Goal: Transaction & Acquisition: Obtain resource

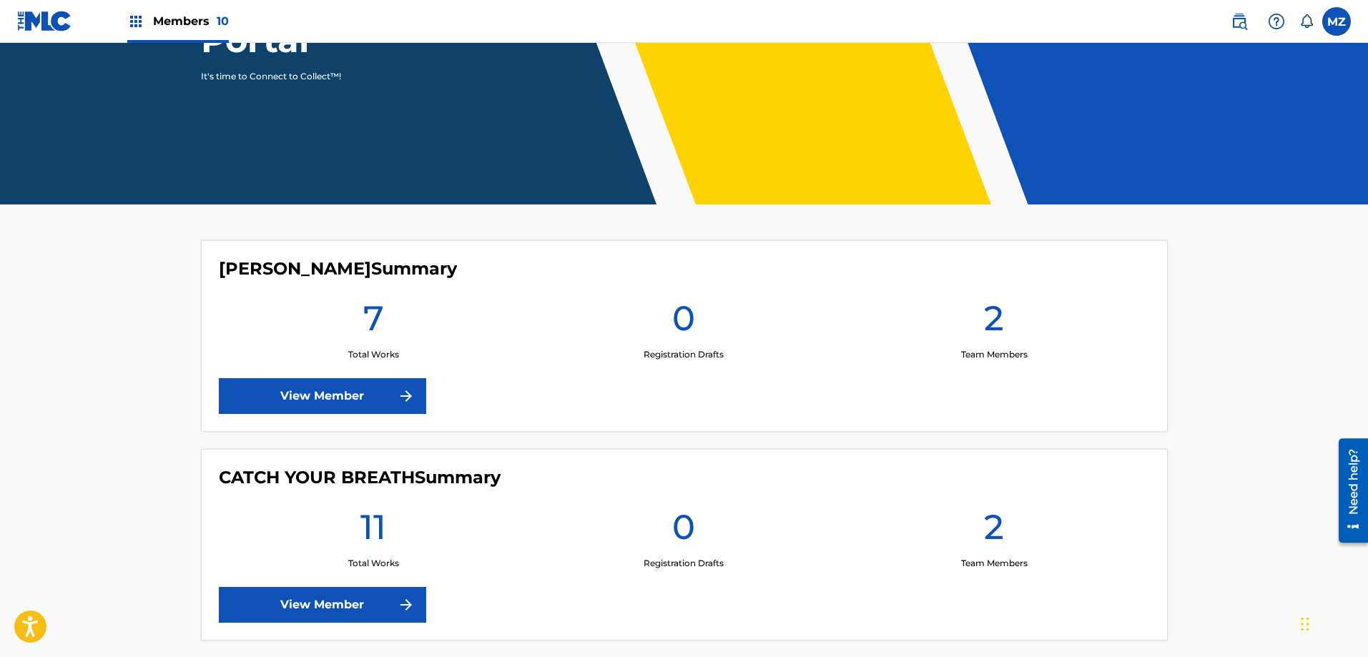
drag, startPoint x: 277, startPoint y: 375, endPoint x: 284, endPoint y: 386, distance: 13.5
click at [280, 381] on div "Britton Bond Summary 7 Total Works 0 Registration Drafts 2 Team Members View Me…" at bounding box center [684, 336] width 967 height 192
click at [293, 398] on link "View Member" at bounding box center [322, 396] width 207 height 36
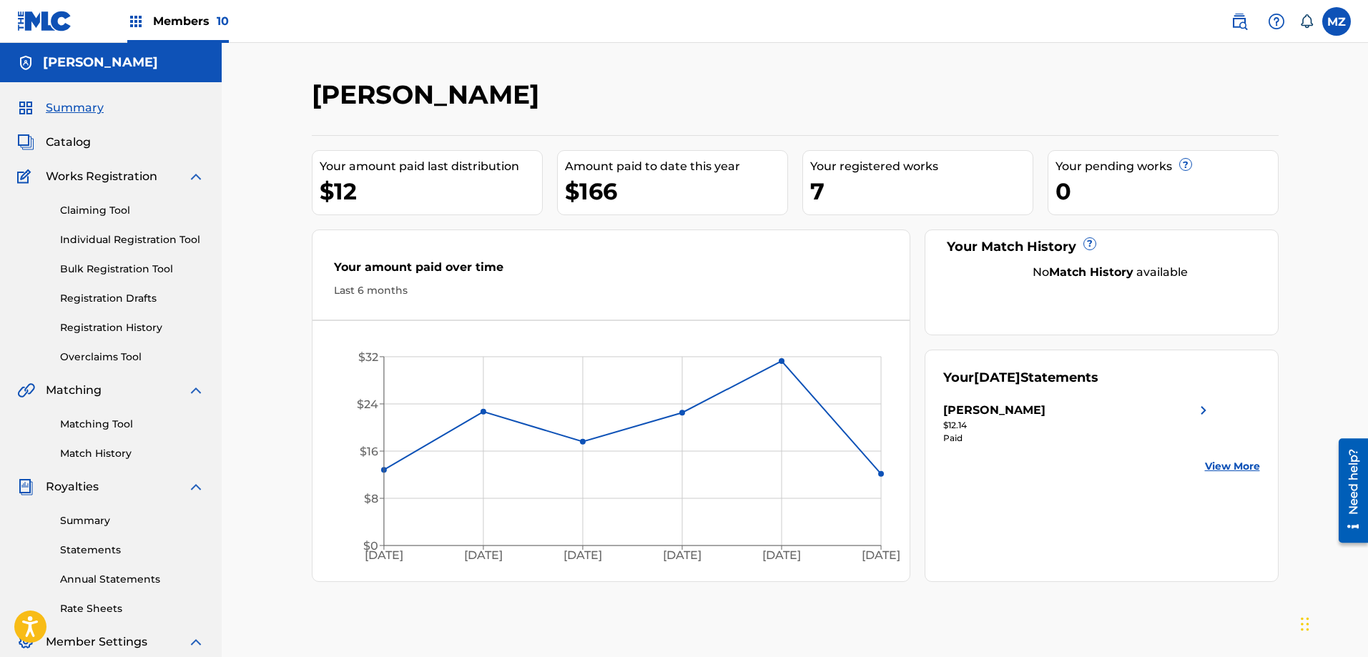
click at [72, 551] on link "Statements" at bounding box center [132, 550] width 144 height 15
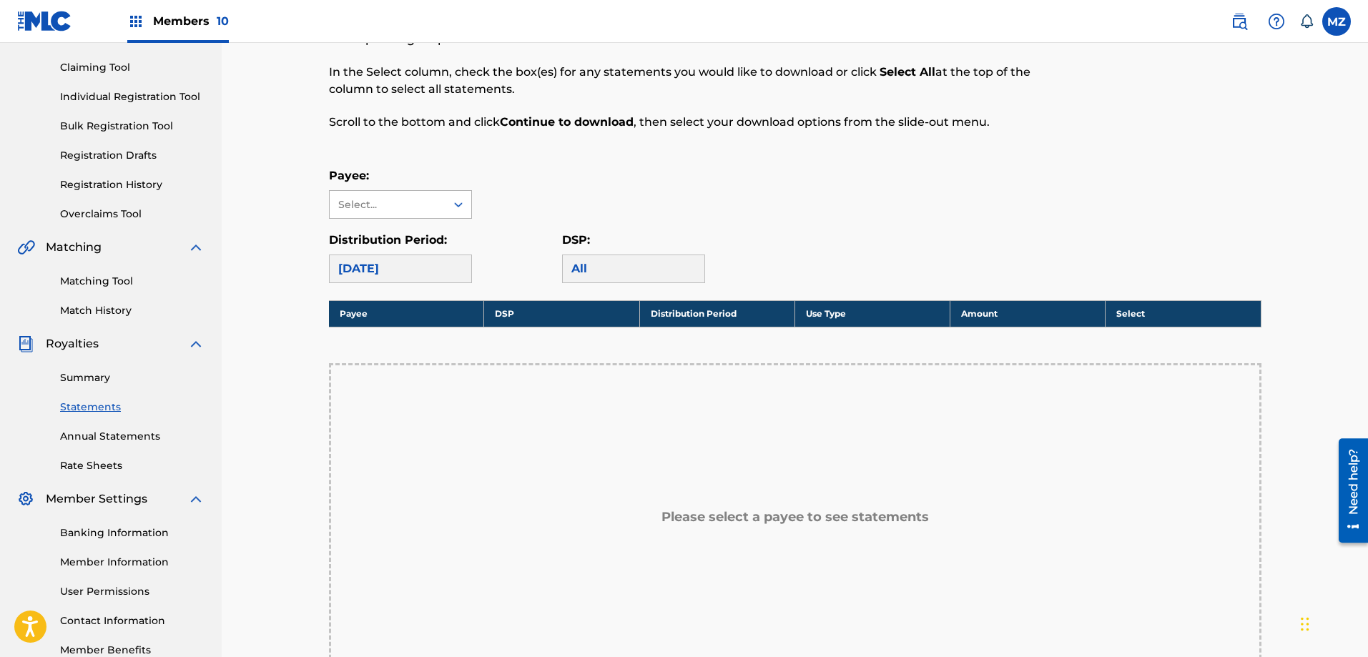
scroll to position [72, 0]
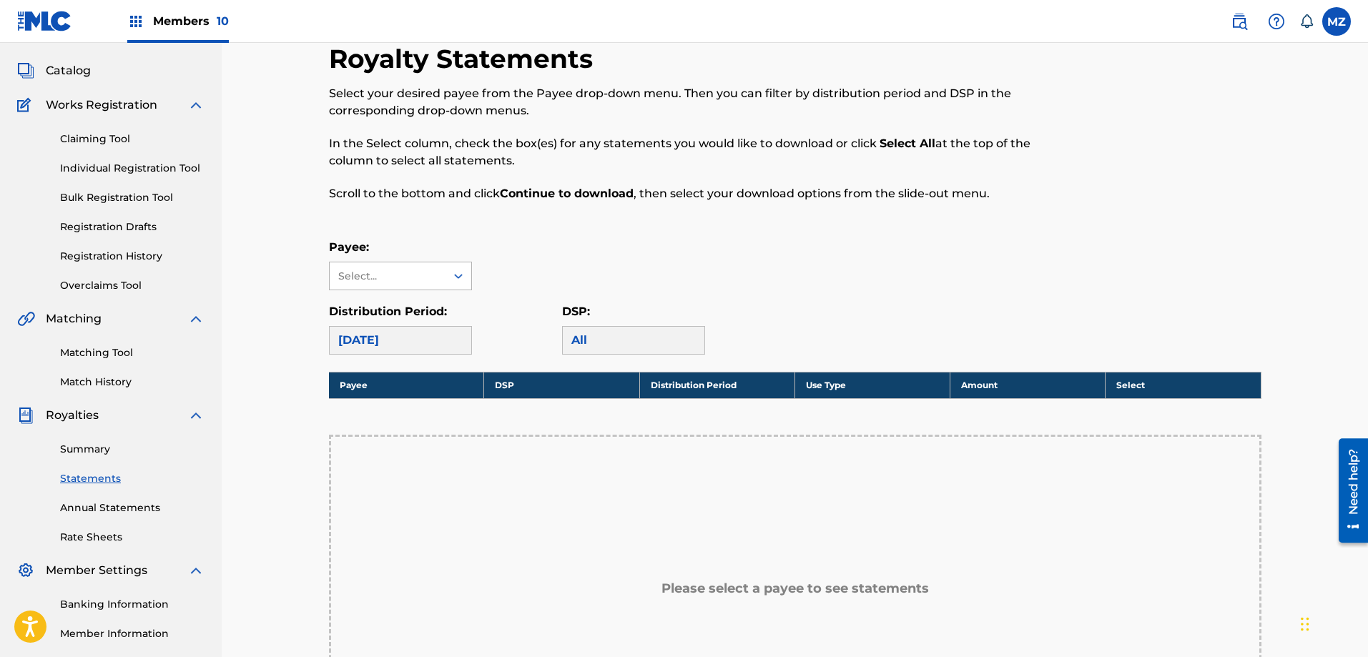
click at [393, 277] on div "Select..." at bounding box center [386, 276] width 97 height 15
click at [394, 308] on div "[PERSON_NAME]" at bounding box center [401, 308] width 142 height 36
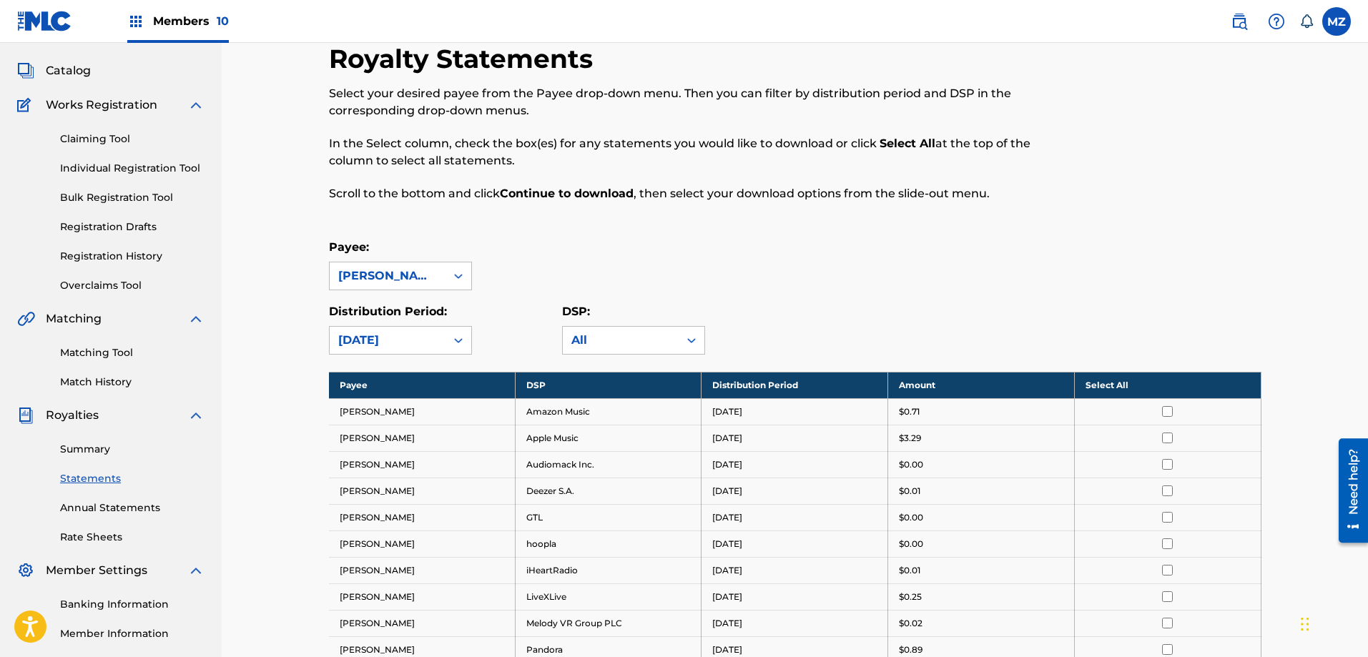
scroll to position [143, 0]
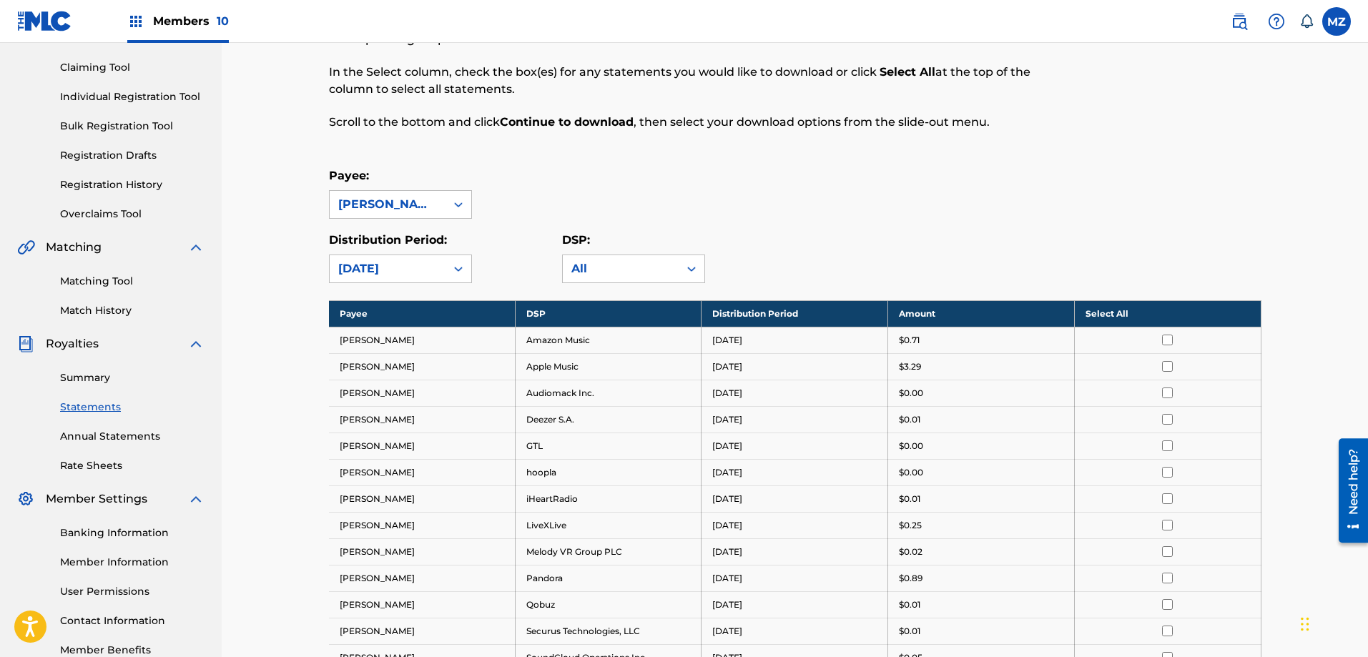
click at [1169, 310] on th "Select All" at bounding box center [1167, 313] width 187 height 26
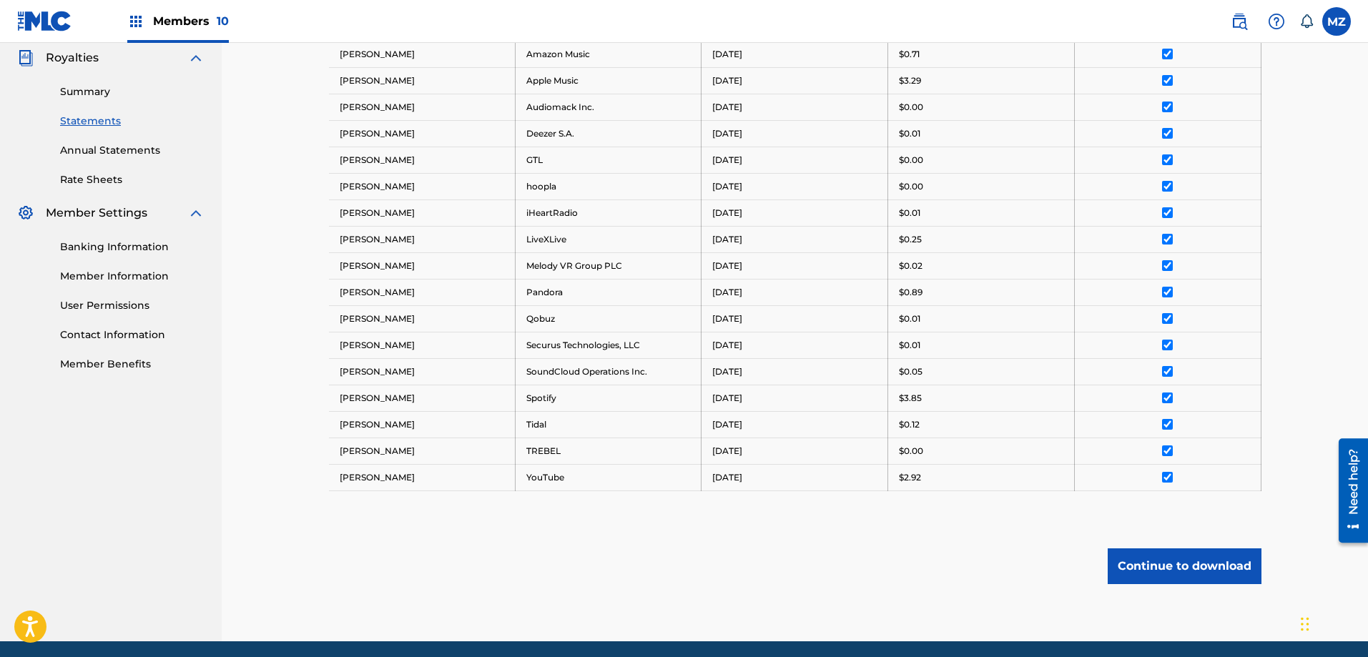
scroll to position [482, 0]
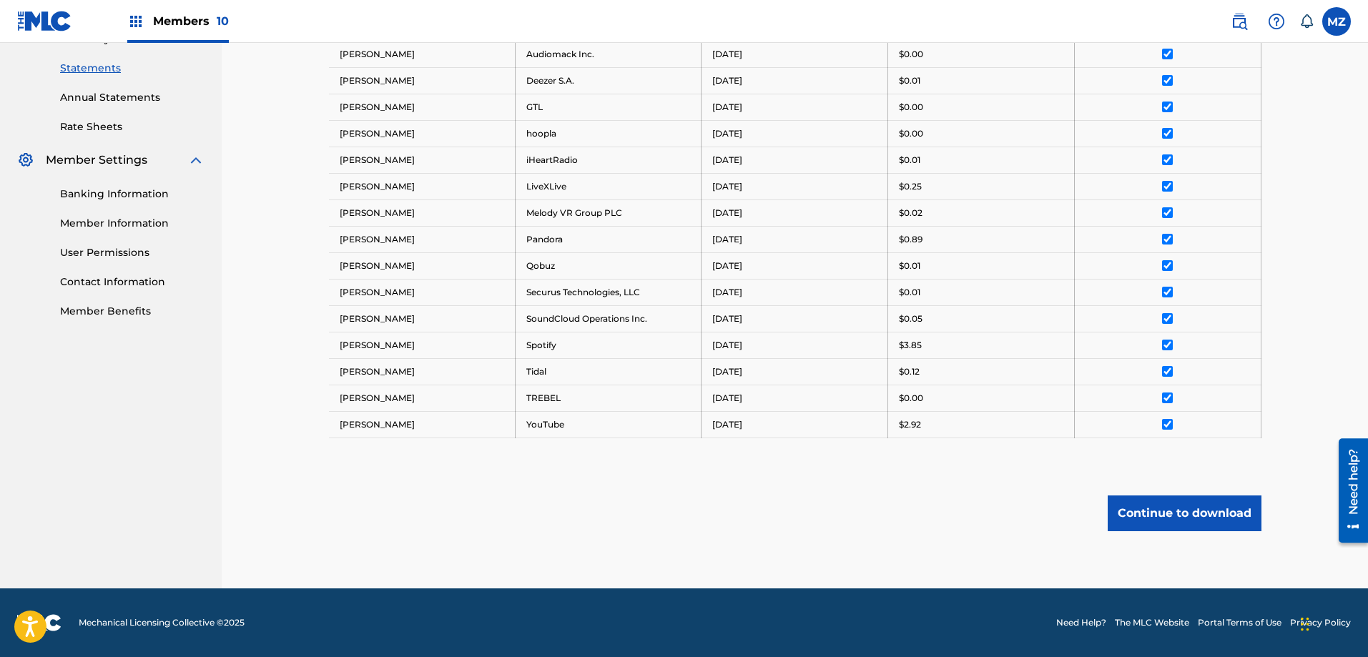
click at [1154, 511] on button "Continue to download" at bounding box center [1185, 514] width 154 height 36
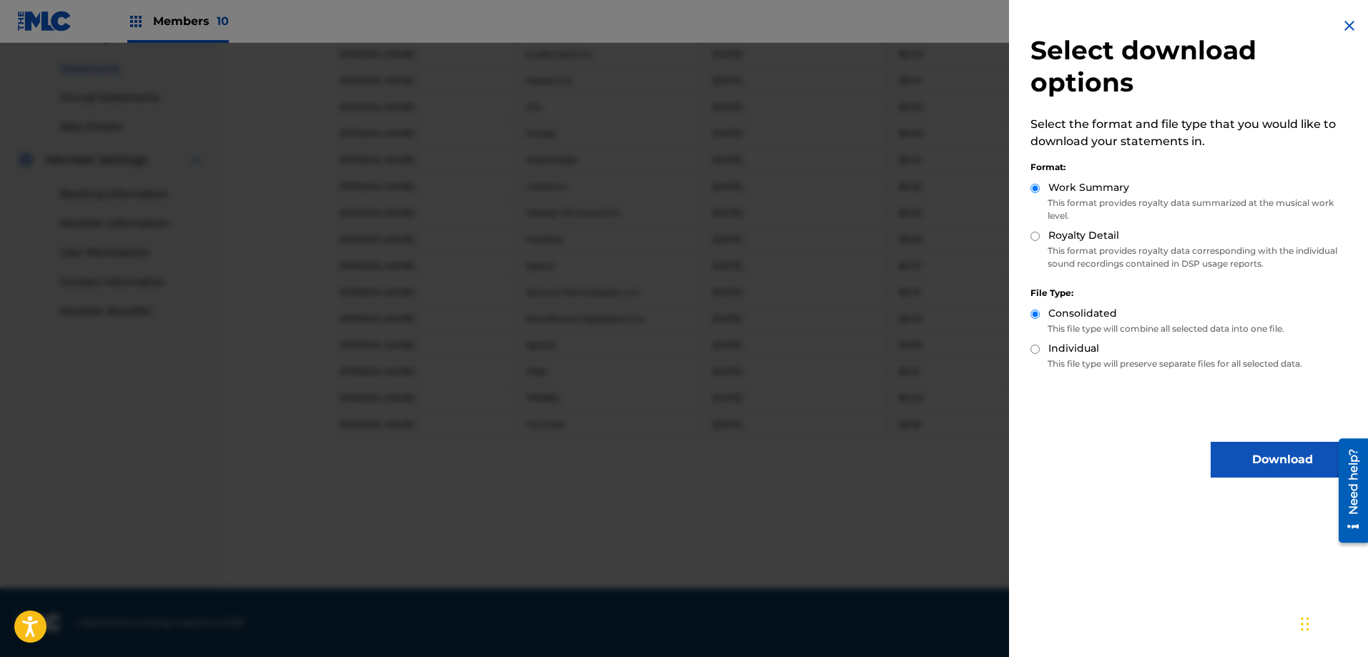
click at [1031, 236] on input "Royalty Detail" at bounding box center [1035, 236] width 9 height 9
radio input "true"
click at [1247, 468] on button "Download" at bounding box center [1282, 460] width 143 height 36
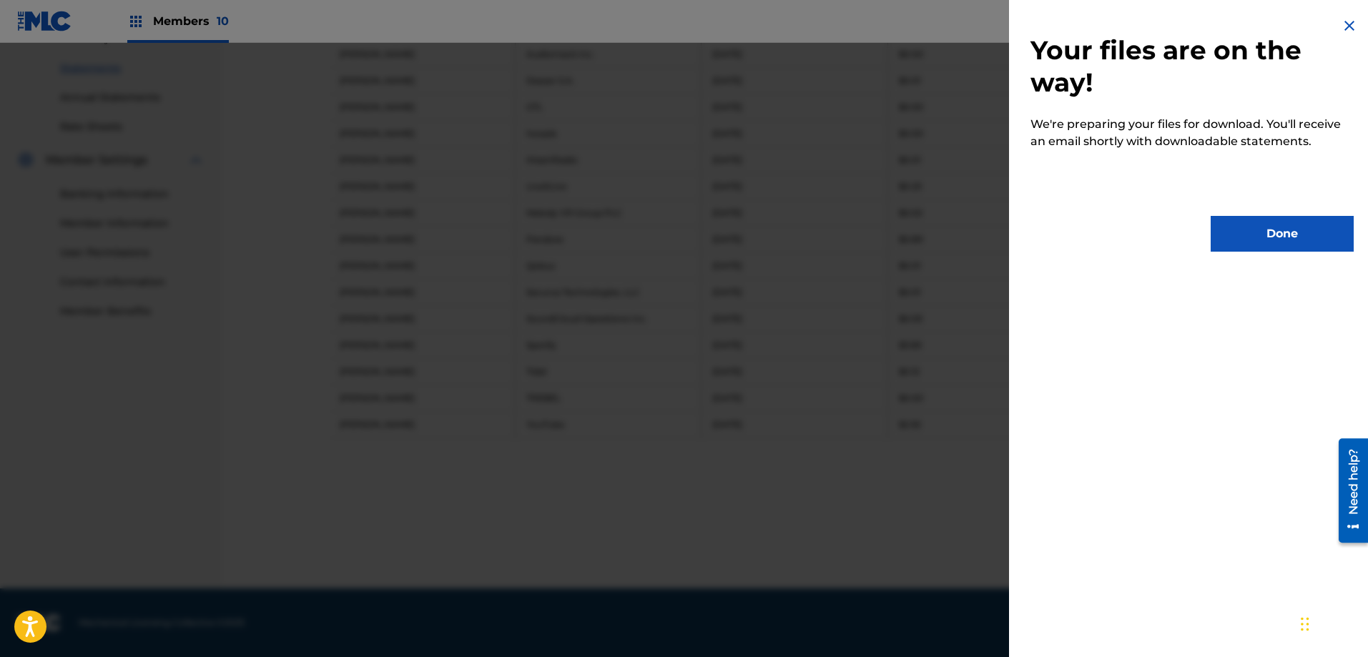
click at [1266, 234] on button "Done" at bounding box center [1282, 234] width 143 height 36
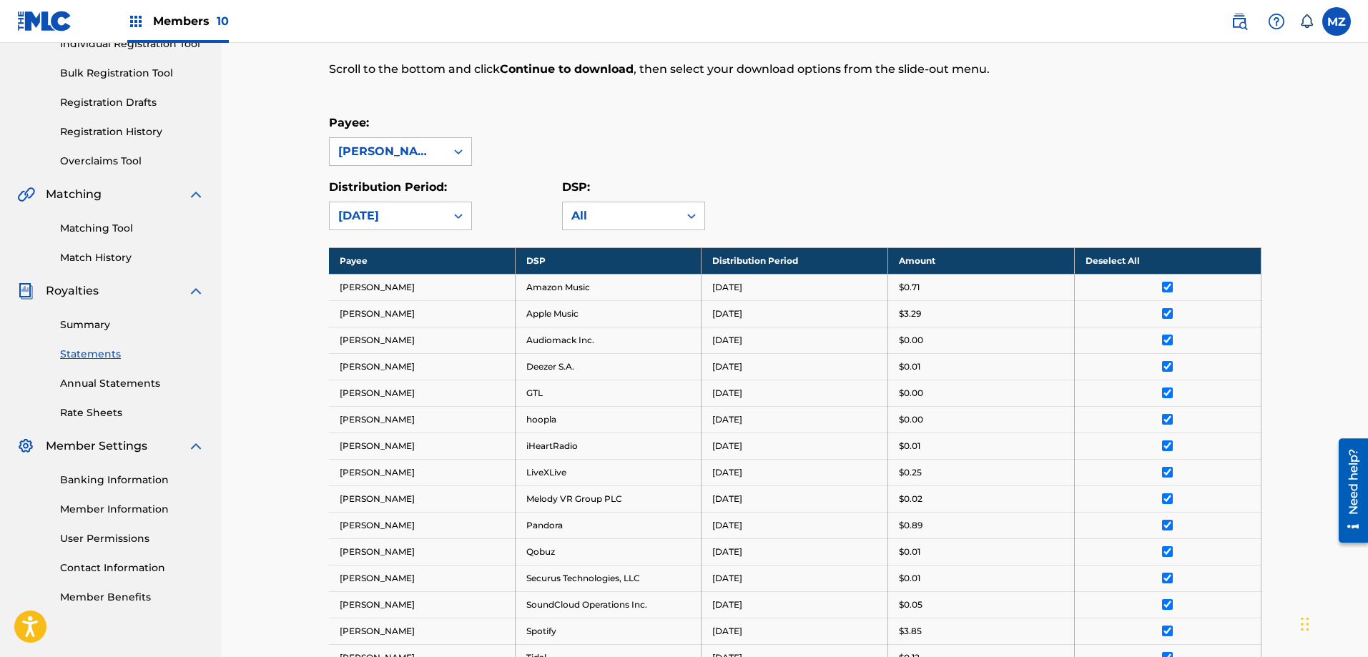
scroll to position [124, 0]
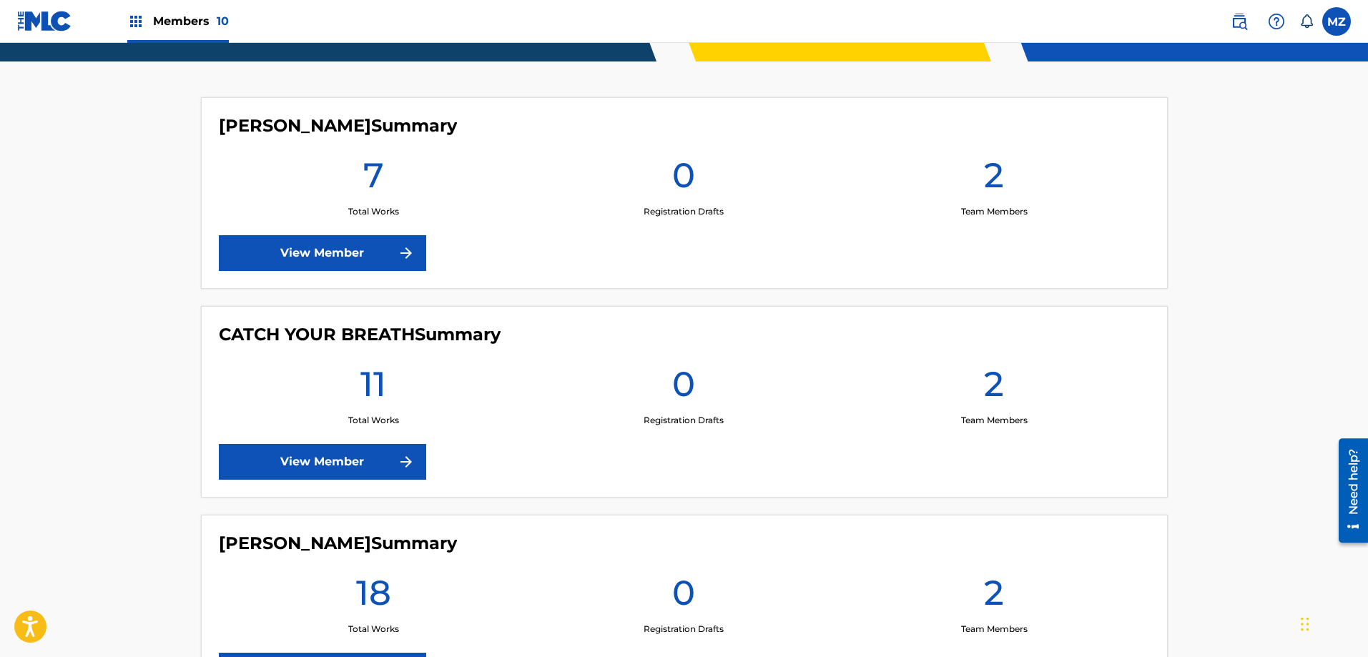
scroll to position [429, 0]
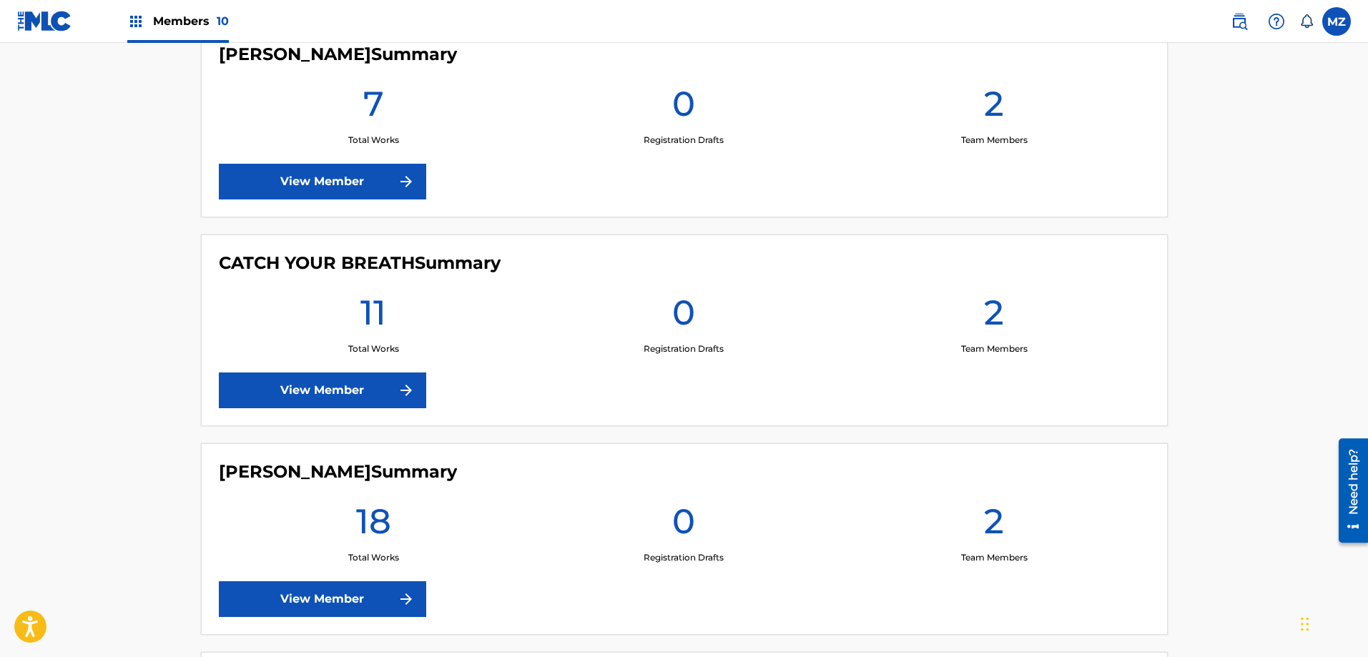
click at [313, 387] on link "View Member" at bounding box center [322, 391] width 207 height 36
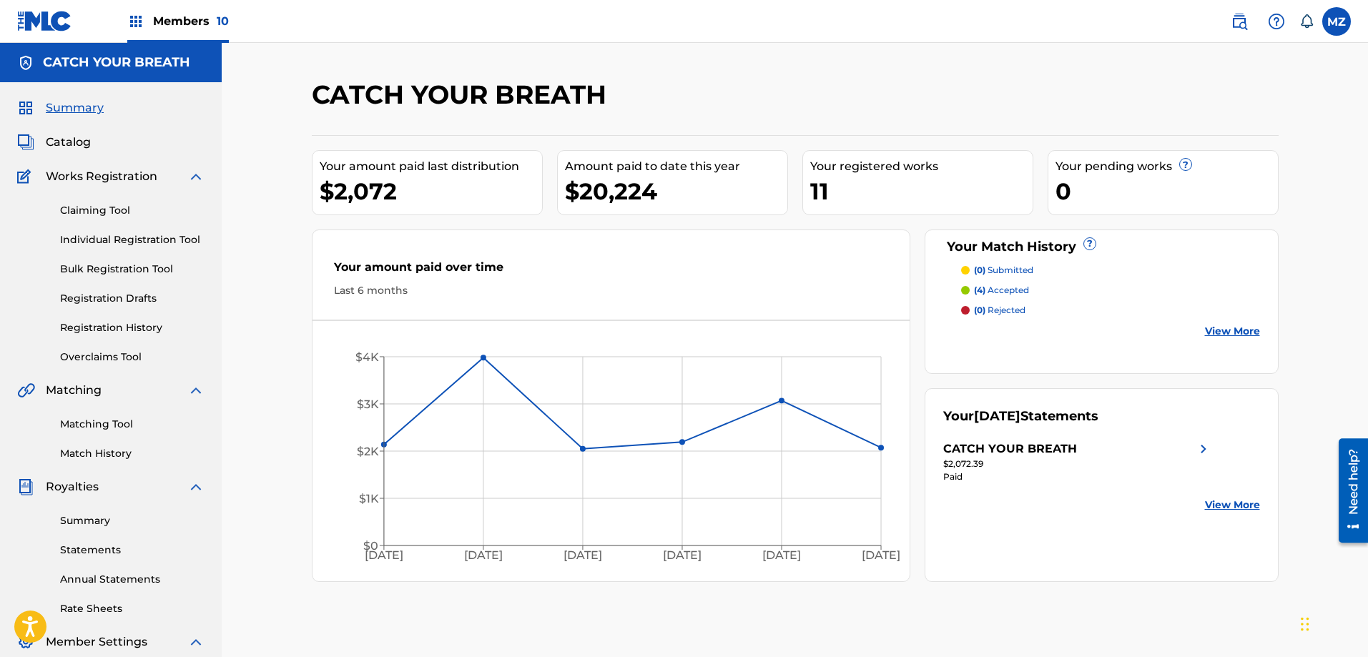
click at [1204, 447] on img at bounding box center [1203, 449] width 17 height 17
click at [89, 552] on link "Statements" at bounding box center [132, 550] width 144 height 15
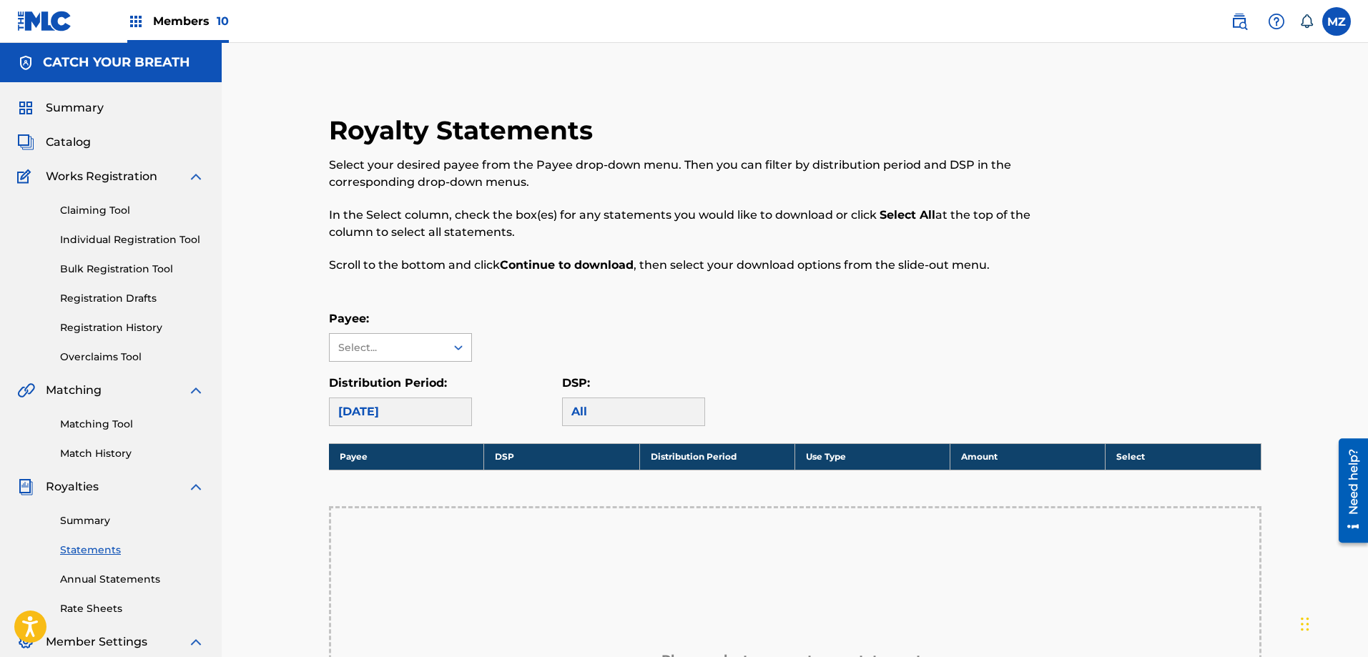
click at [441, 349] on div "Select..." at bounding box center [388, 347] width 116 height 27
click at [421, 386] on div "CATCH YOUR BREATH" at bounding box center [401, 388] width 142 height 53
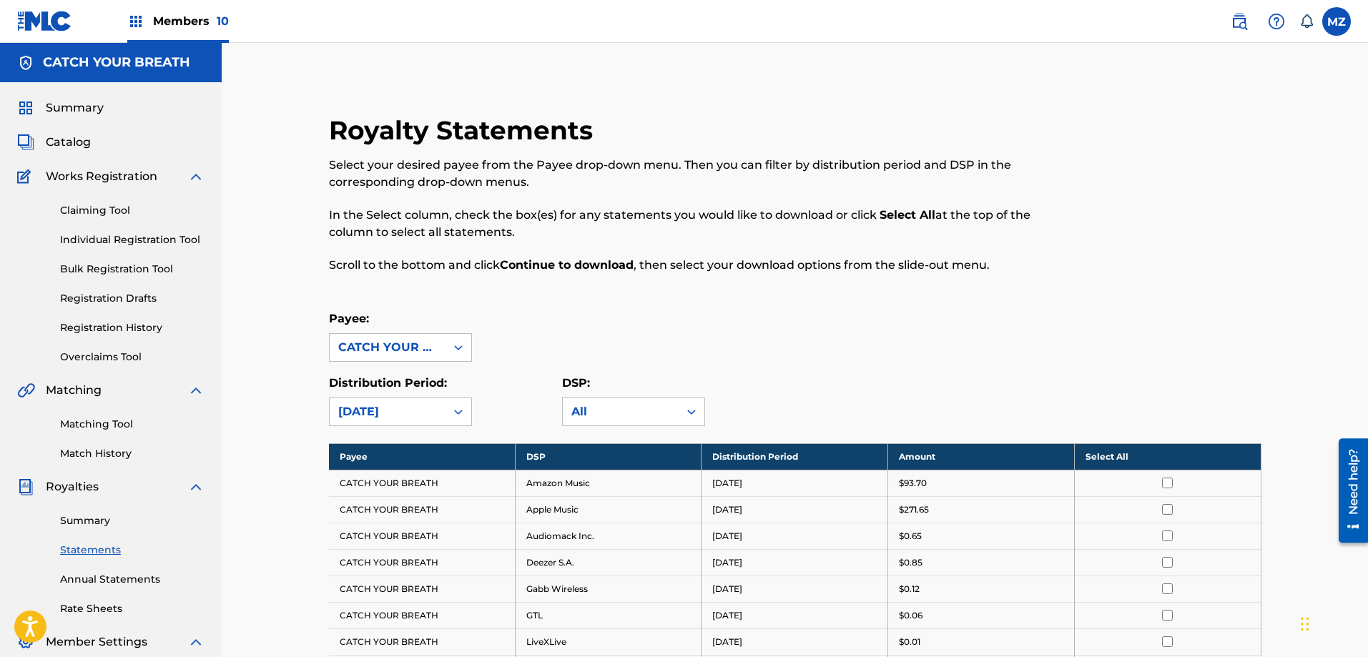
scroll to position [143, 0]
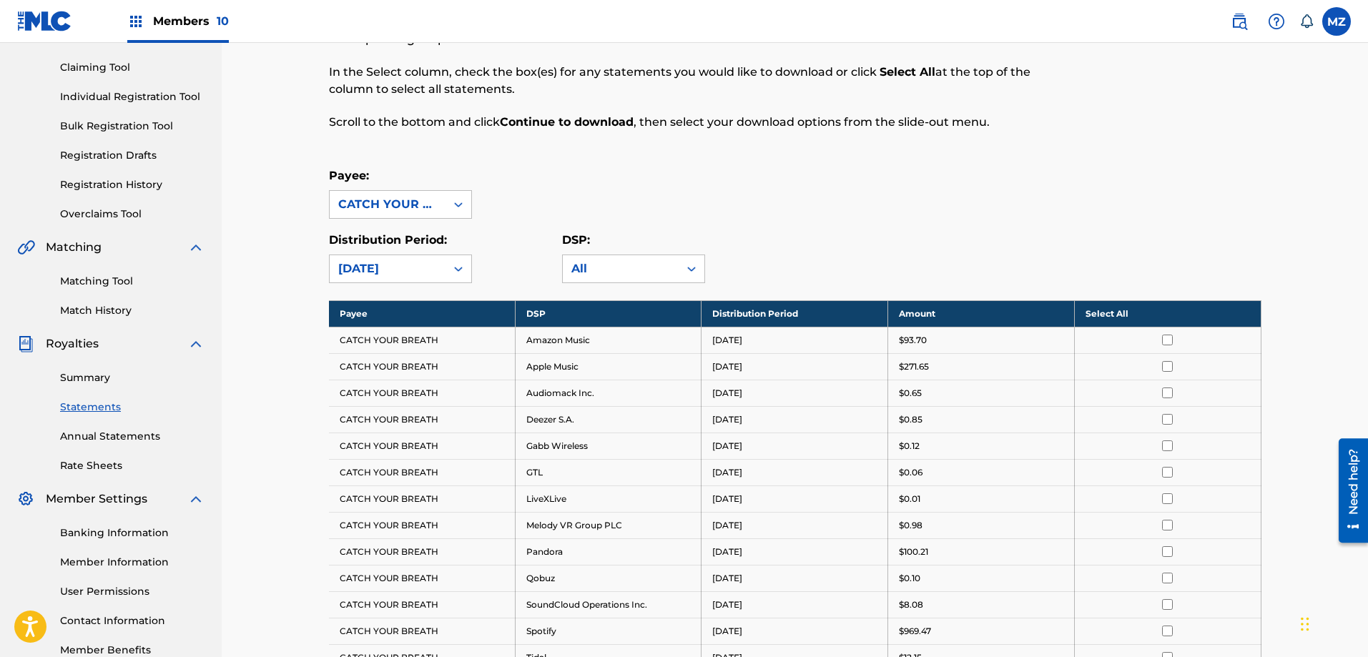
click at [1197, 307] on th "Select All" at bounding box center [1167, 313] width 187 height 26
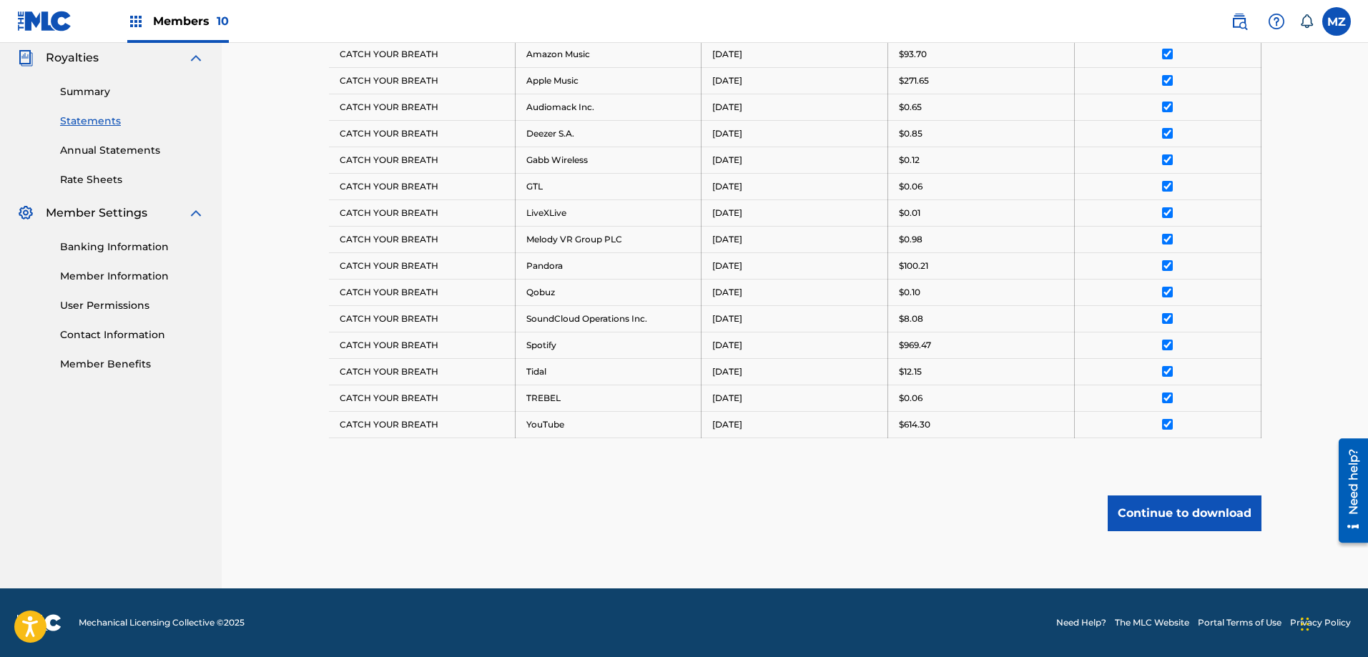
click at [1156, 516] on button "Continue to download" at bounding box center [1185, 514] width 154 height 36
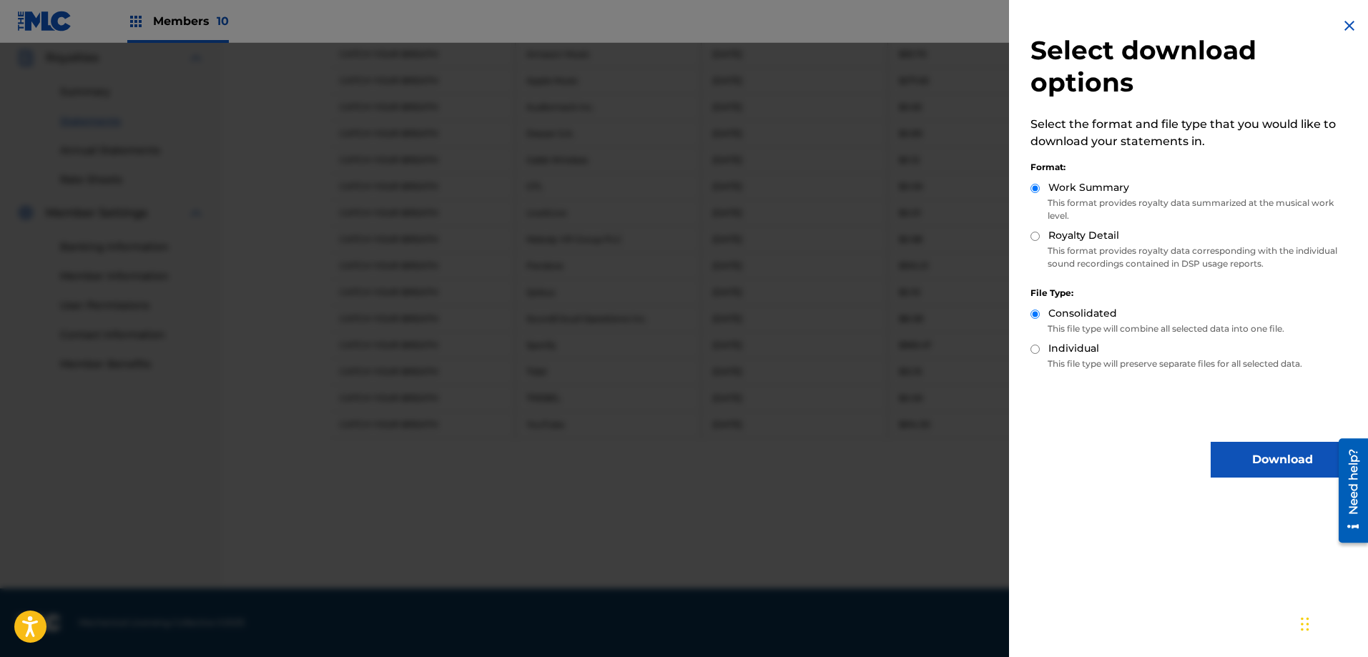
click at [1031, 236] on input "Royalty Detail" at bounding box center [1035, 236] width 9 height 9
radio input "true"
click at [1233, 452] on button "Download" at bounding box center [1282, 460] width 143 height 36
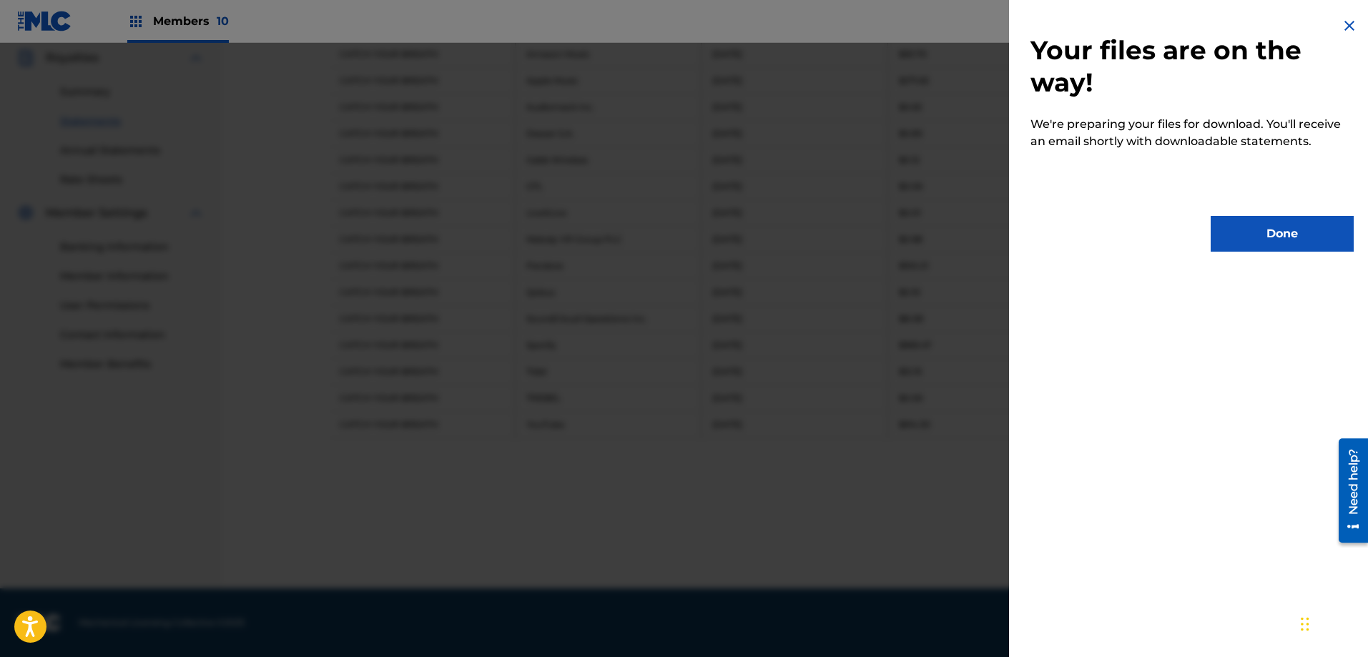
click at [1248, 232] on button "Done" at bounding box center [1282, 234] width 143 height 36
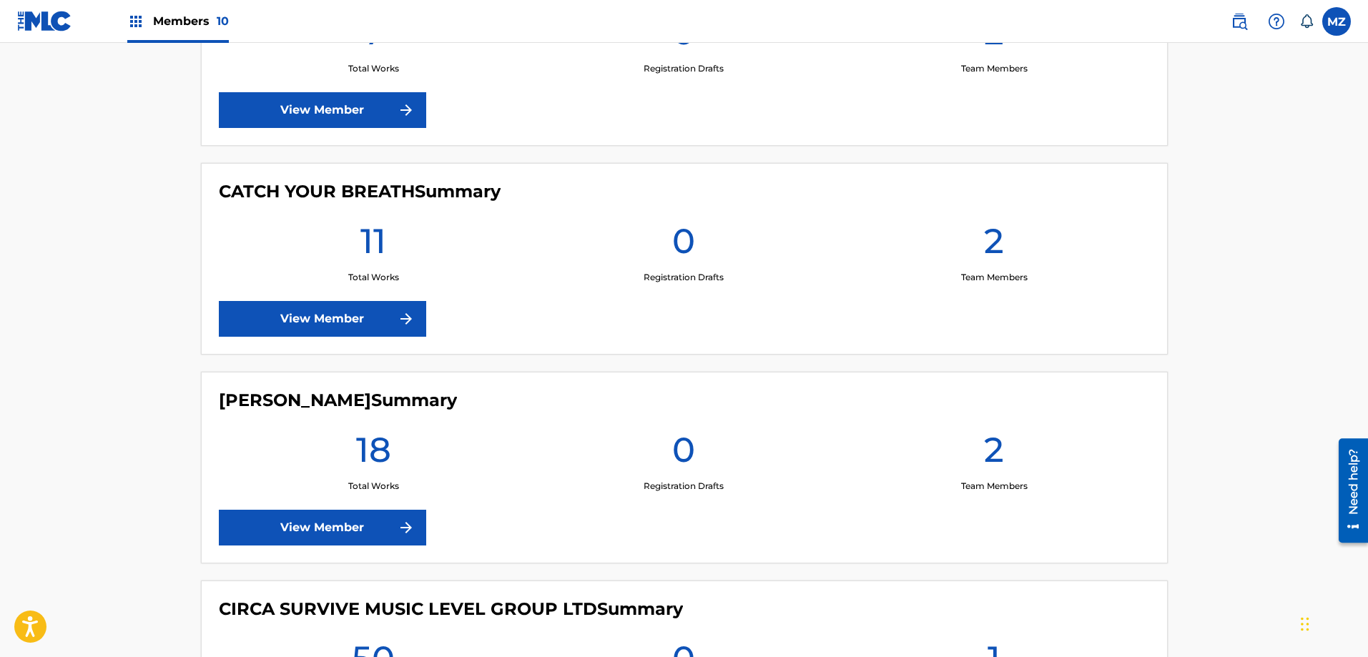
scroll to position [572, 0]
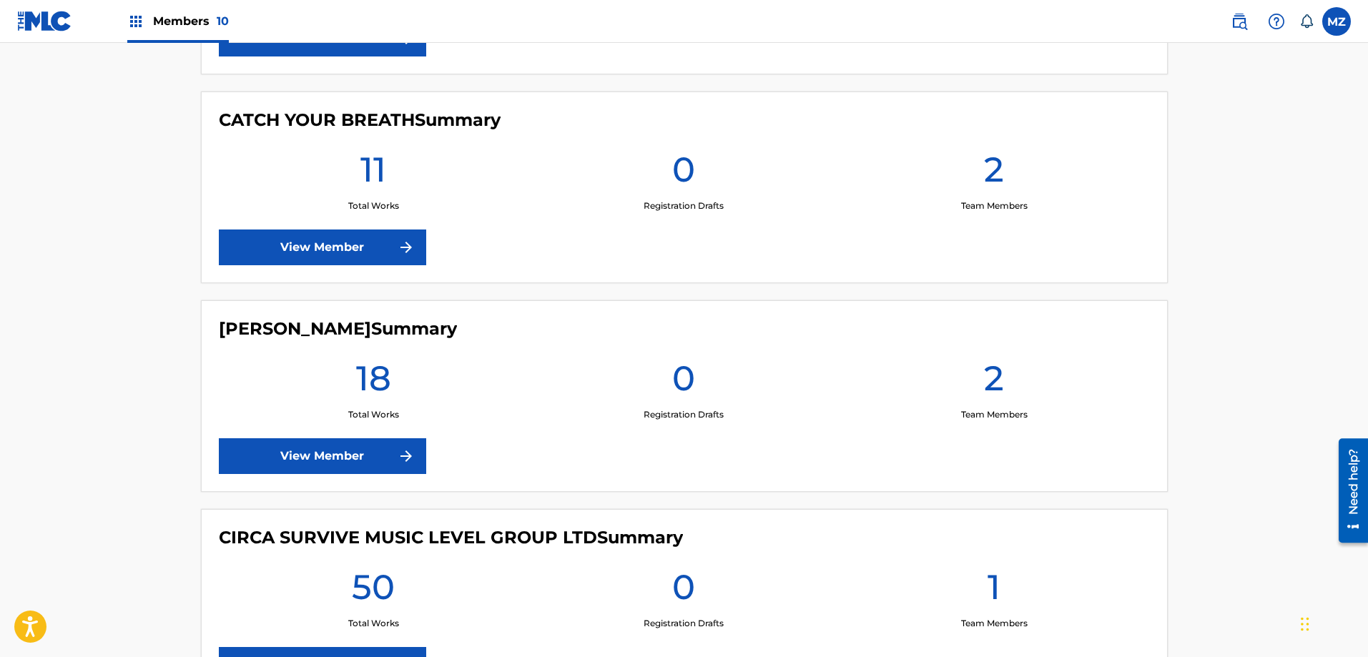
click at [290, 461] on link "View Member" at bounding box center [322, 456] width 207 height 36
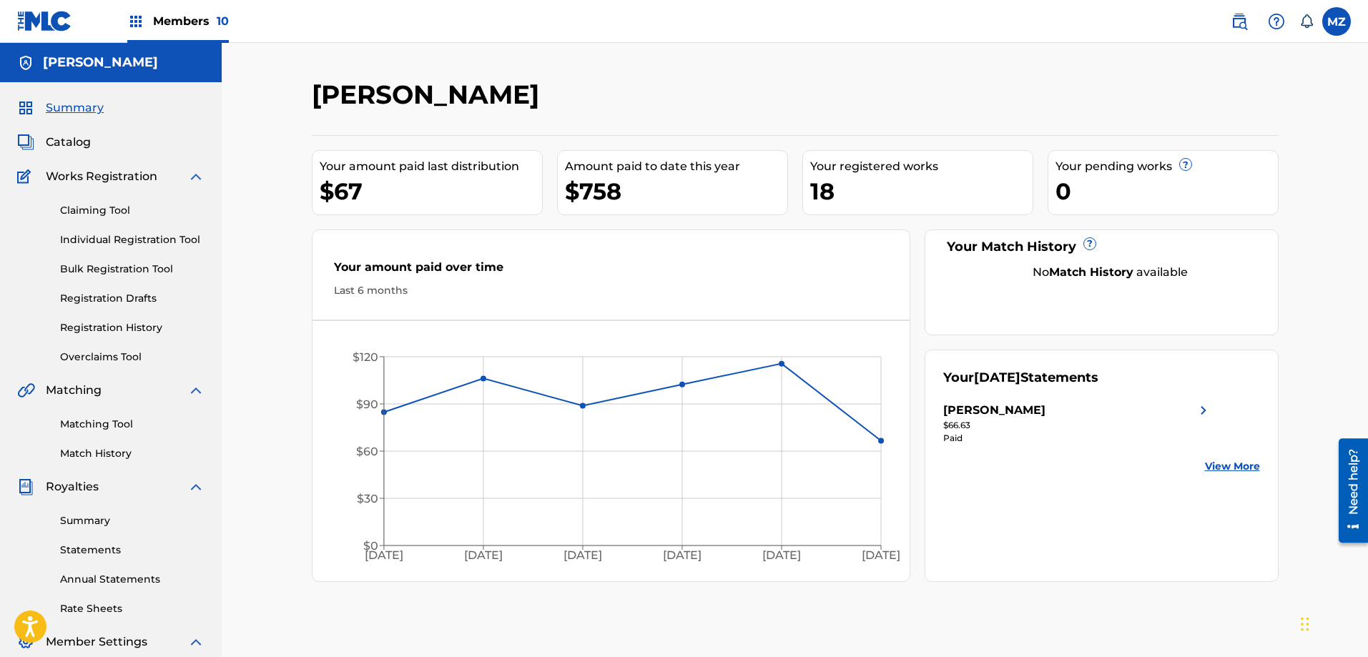
click at [72, 551] on link "Statements" at bounding box center [132, 550] width 144 height 15
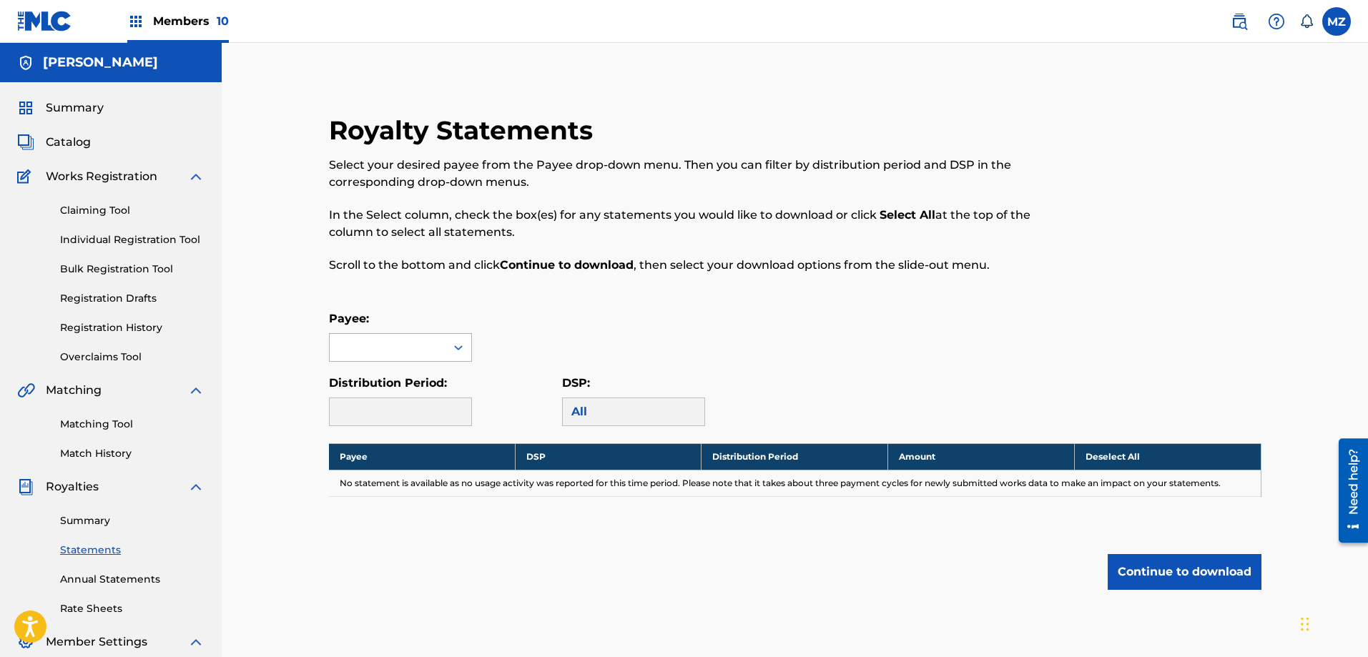
click at [438, 346] on div at bounding box center [388, 347] width 116 height 27
click at [423, 383] on div "Chris Gaylord" at bounding box center [401, 380] width 142 height 36
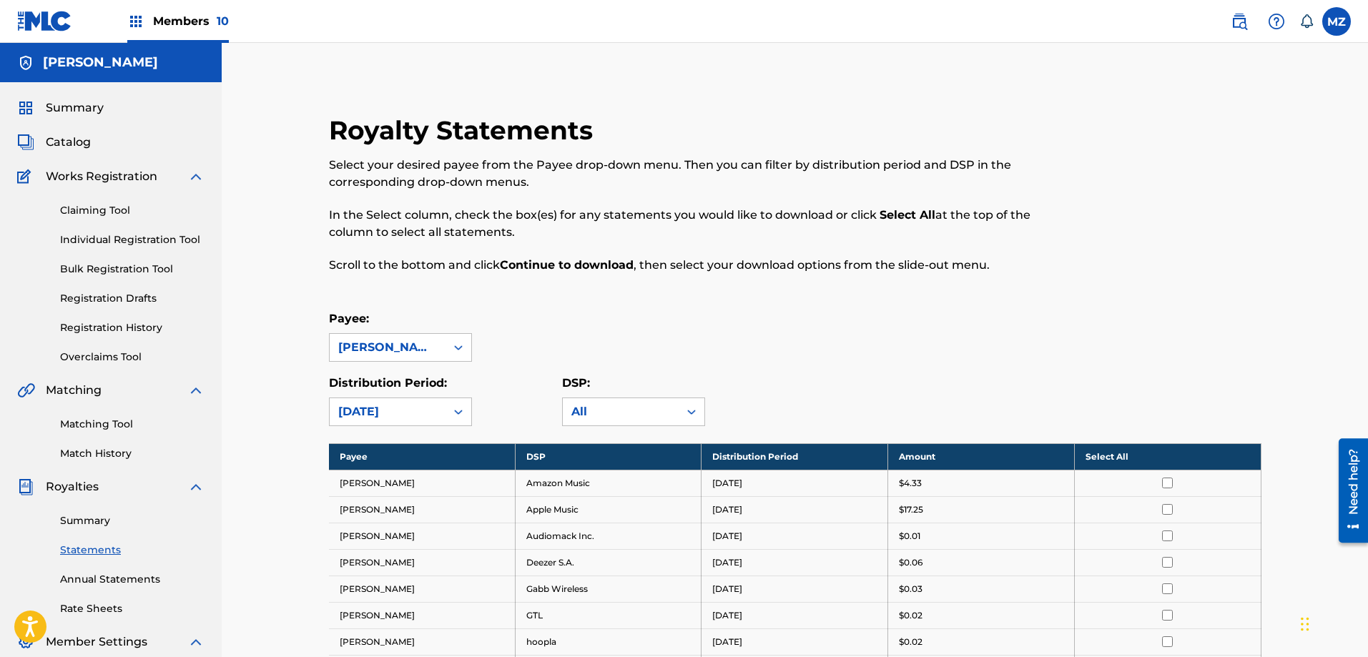
click at [1159, 455] on th "Select All" at bounding box center [1167, 456] width 187 height 26
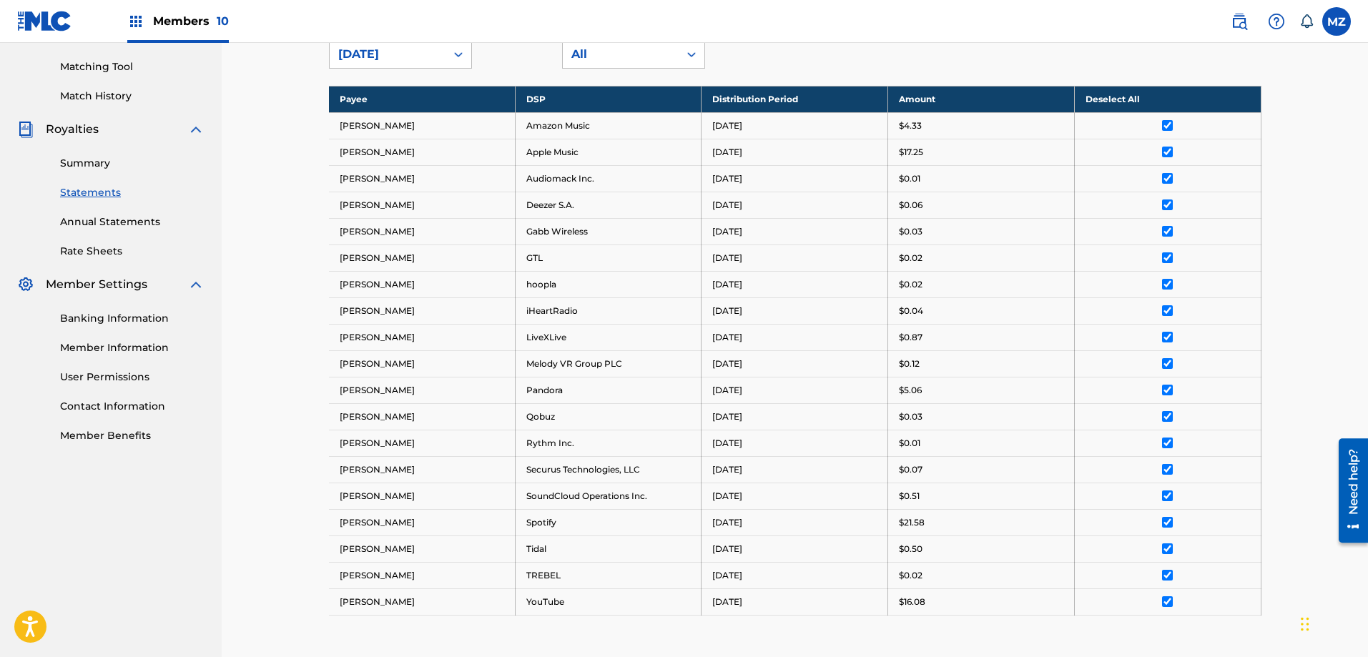
scroll to position [535, 0]
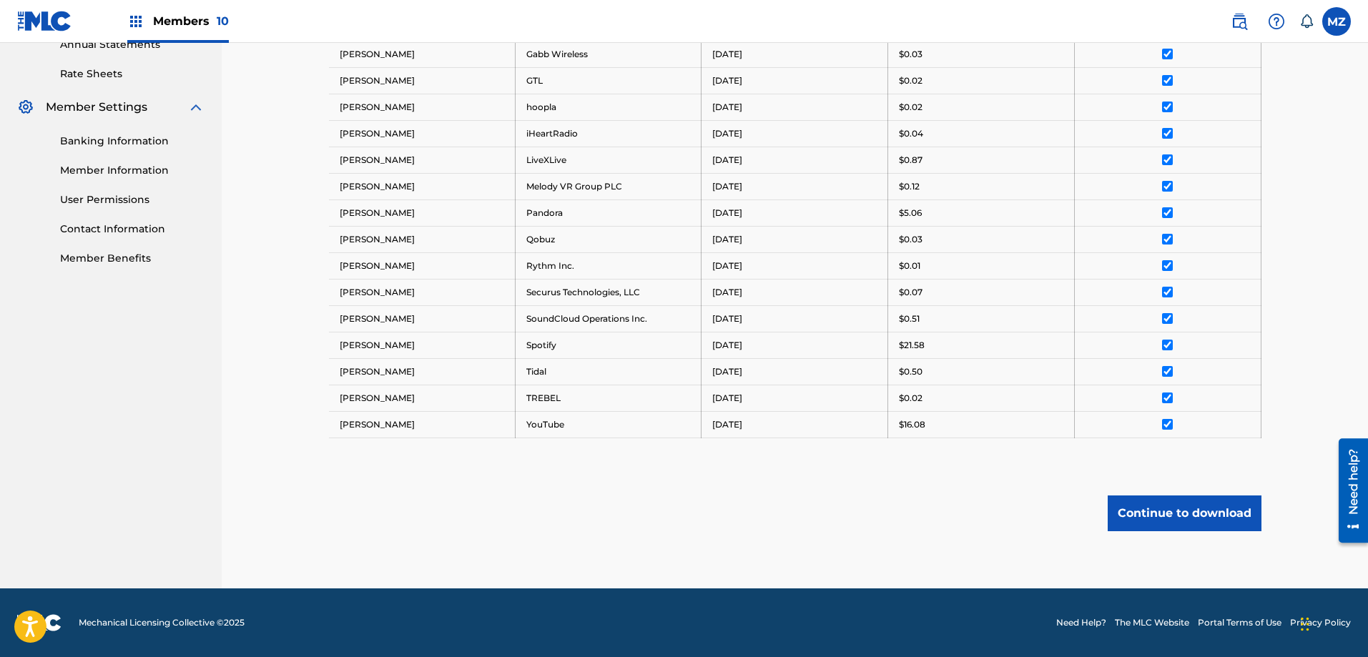
click at [1152, 516] on button "Continue to download" at bounding box center [1185, 514] width 154 height 36
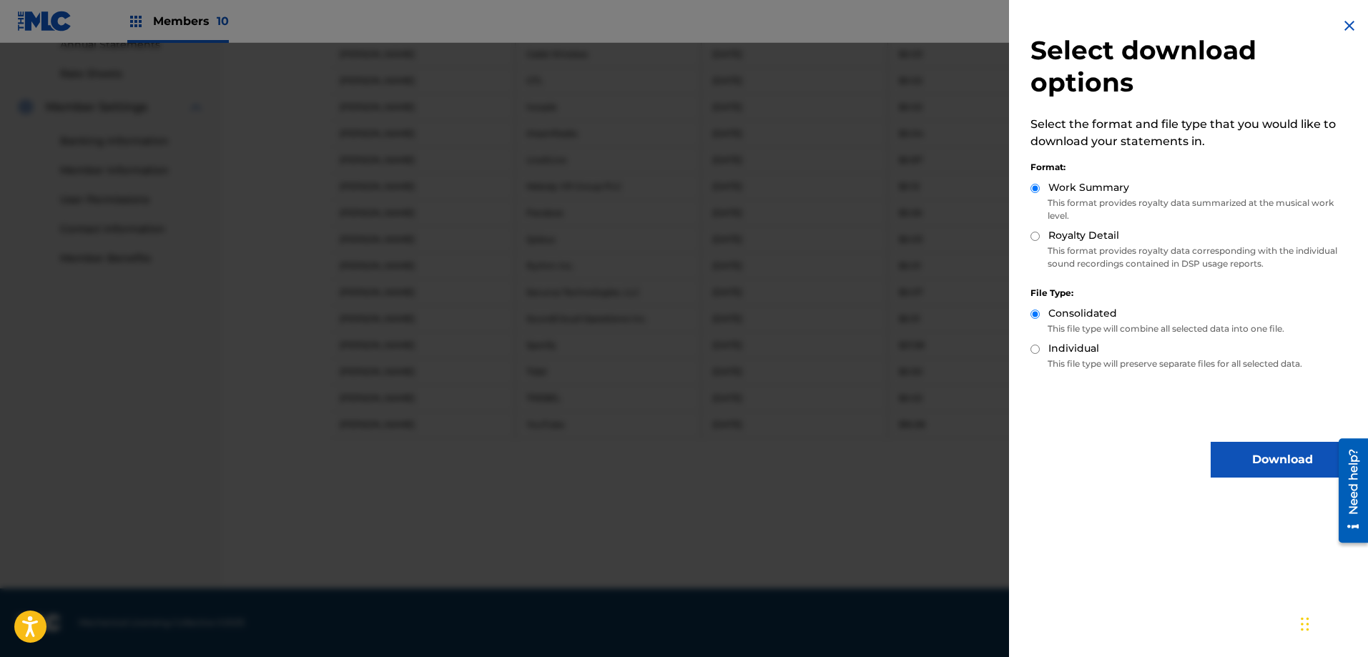
click at [1035, 235] on input "Royalty Detail" at bounding box center [1035, 236] width 9 height 9
radio input "true"
click at [1242, 449] on button "Download" at bounding box center [1282, 460] width 143 height 36
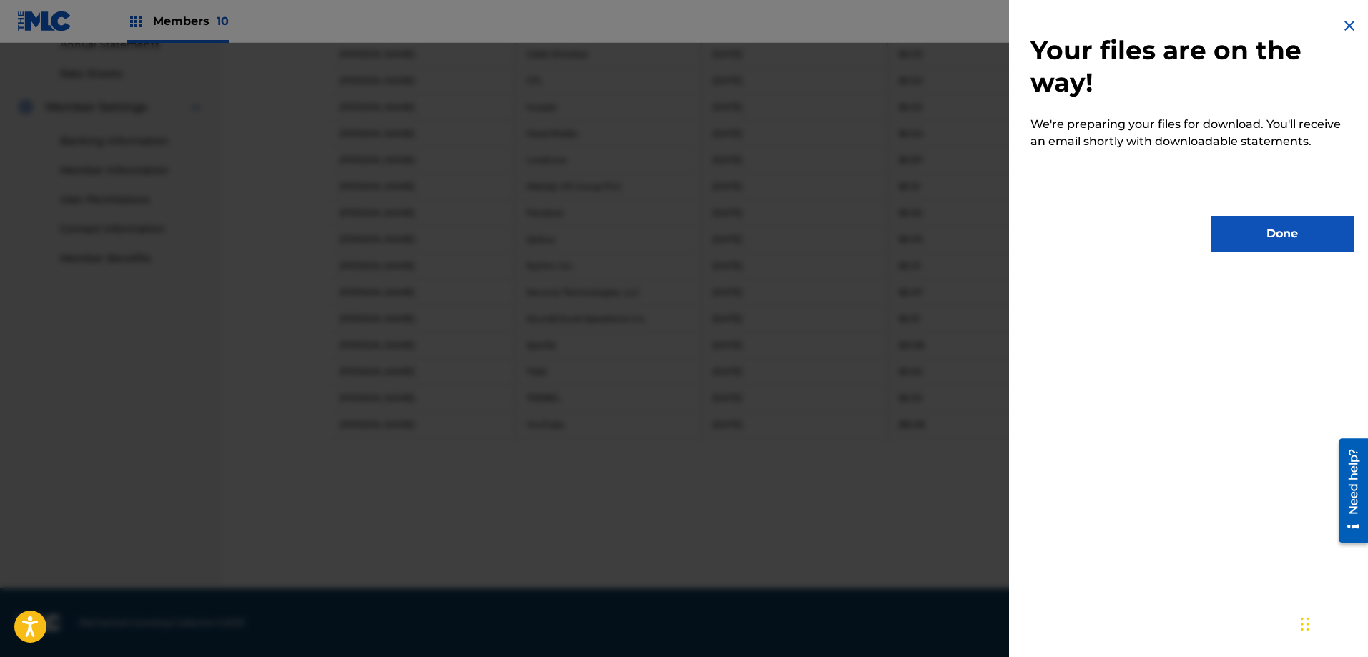
click at [1252, 240] on button "Done" at bounding box center [1282, 234] width 143 height 36
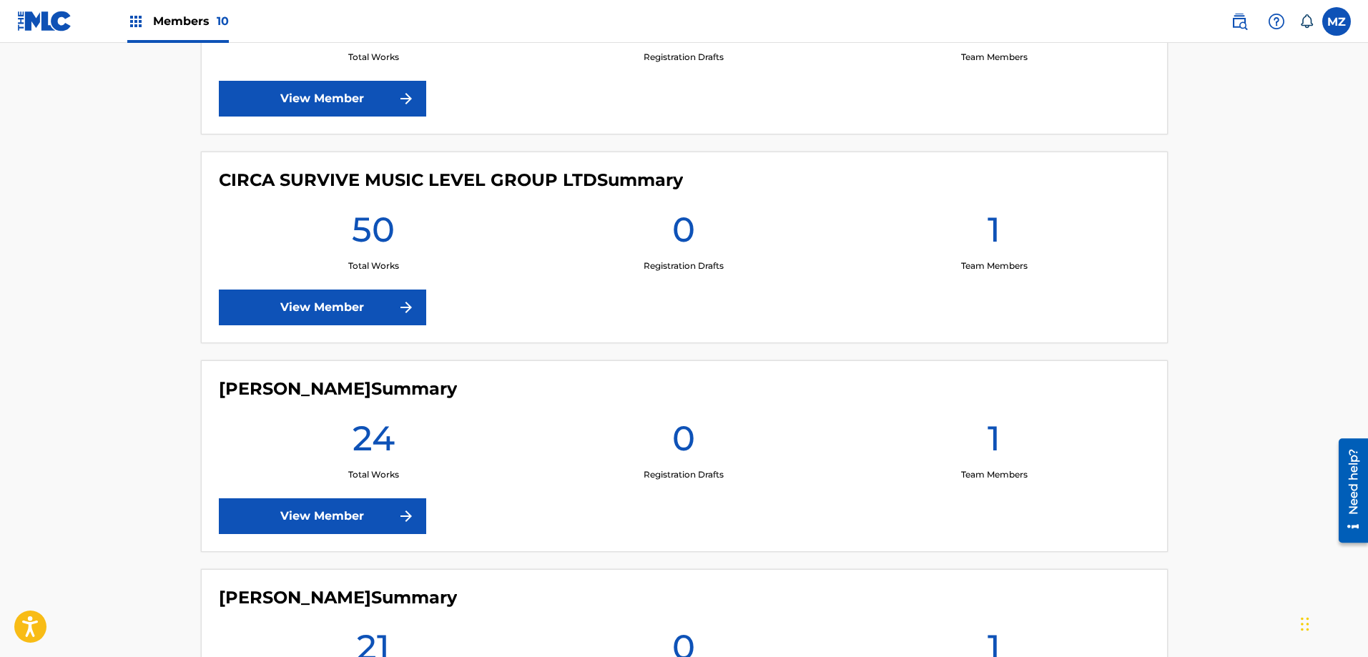
scroll to position [1001, 0]
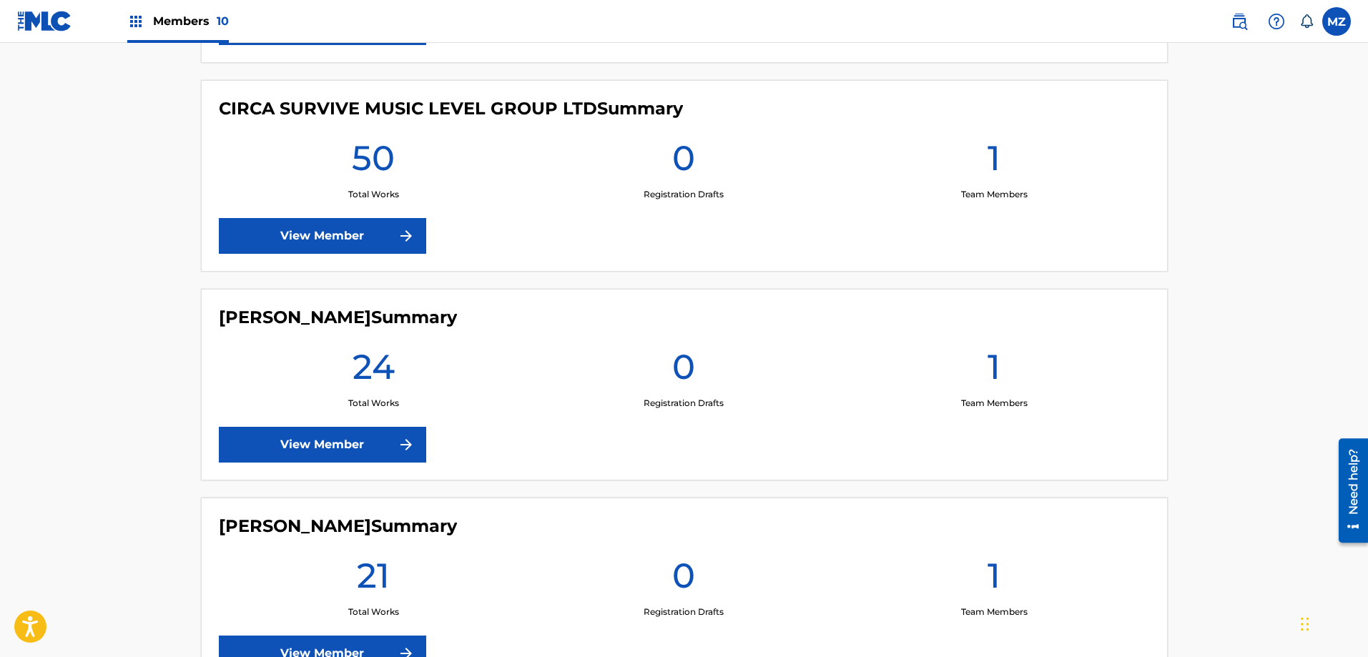
click at [318, 228] on link "View Member" at bounding box center [322, 236] width 207 height 36
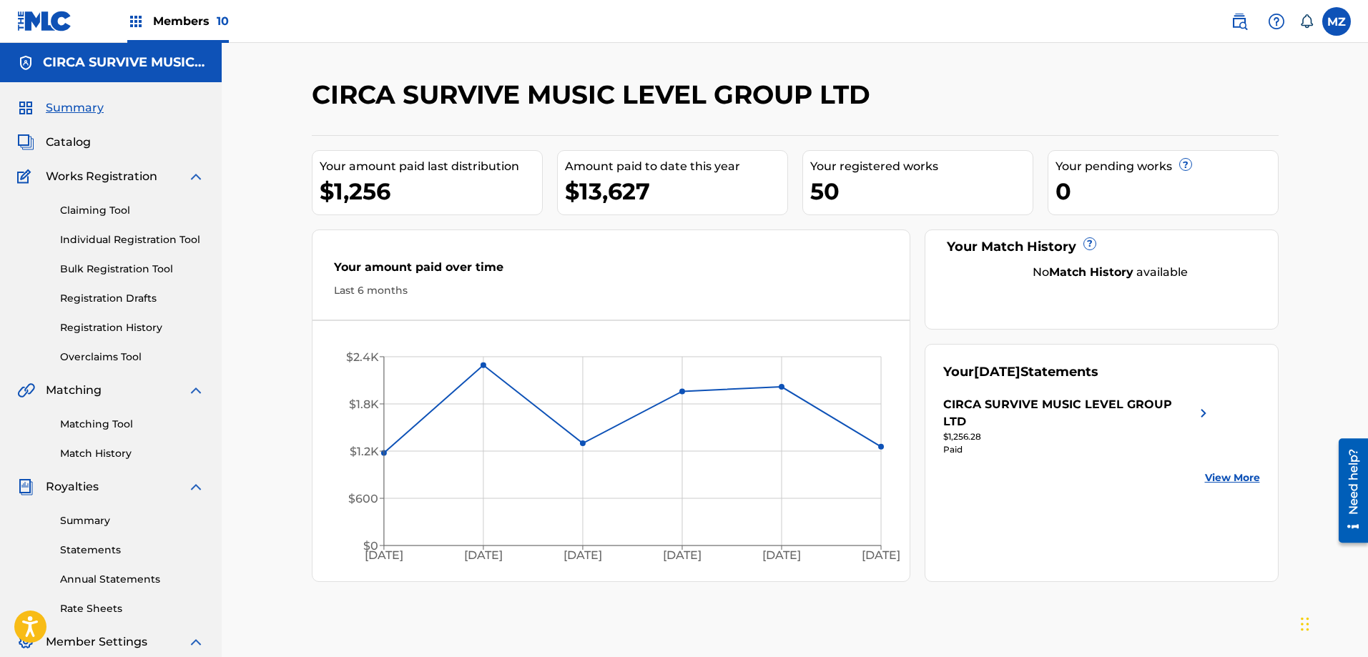
click at [1195, 411] on img at bounding box center [1203, 413] width 17 height 34
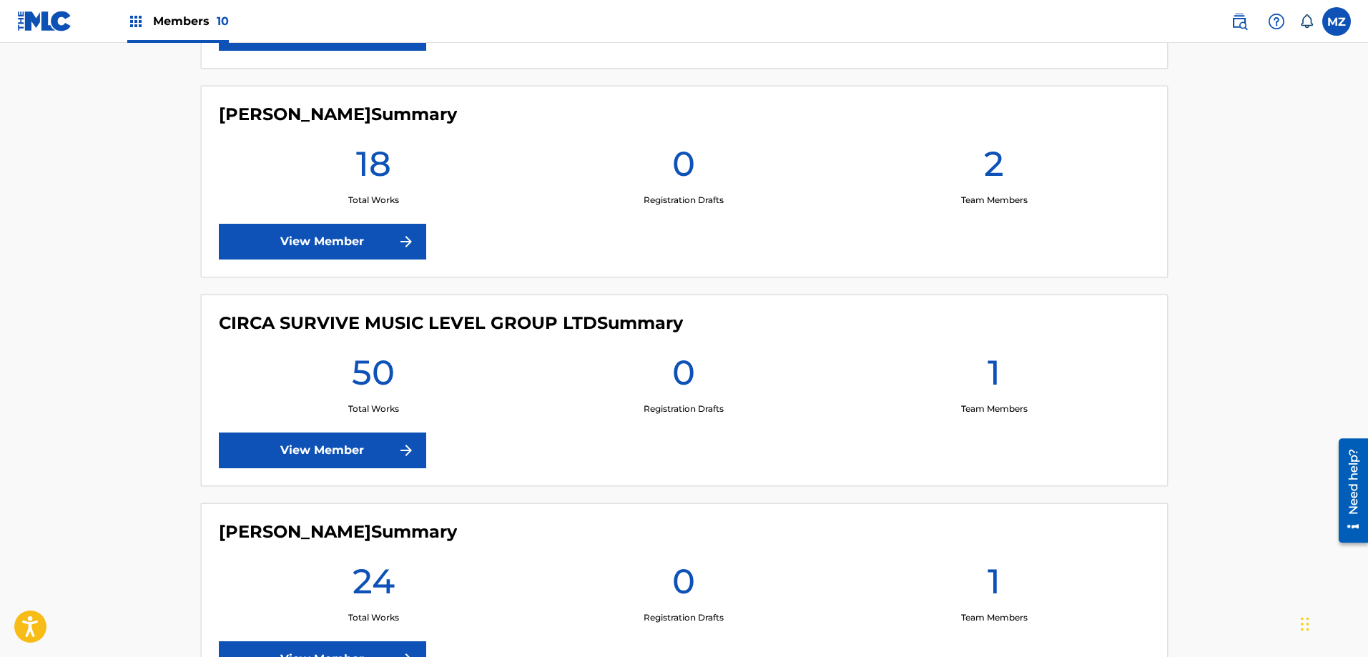
scroll to position [930, 0]
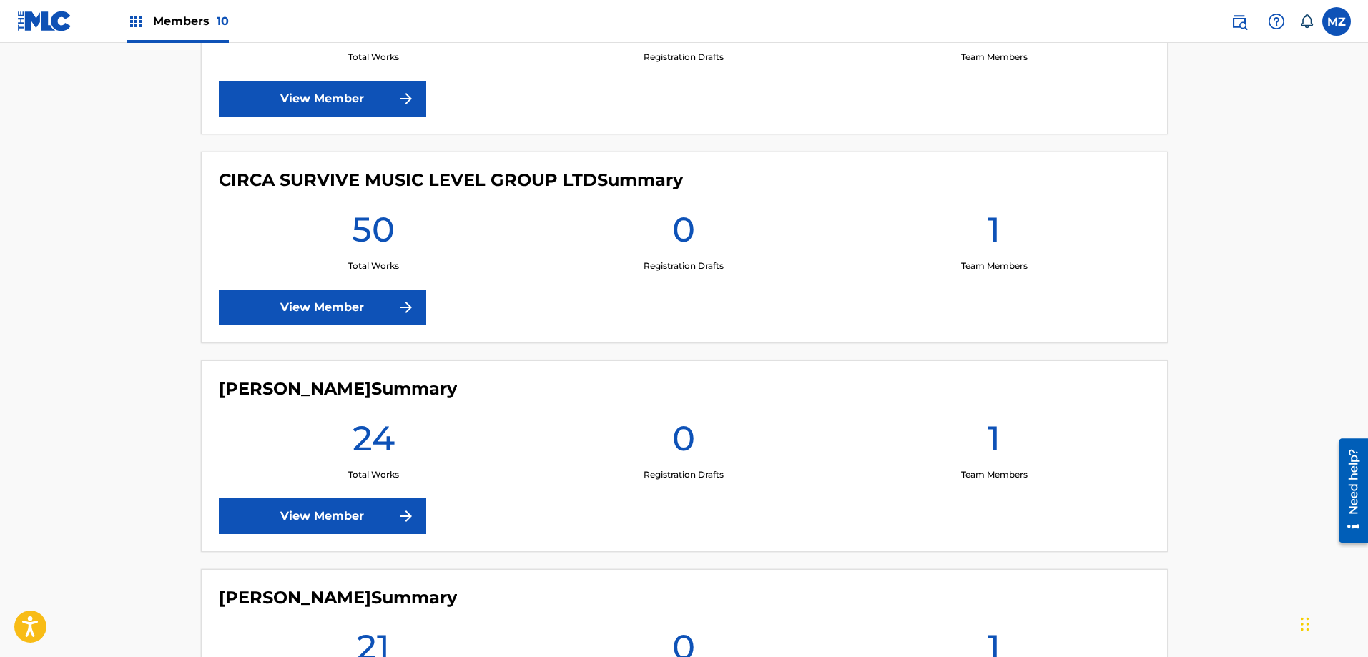
click at [355, 306] on link "View Member" at bounding box center [322, 308] width 207 height 36
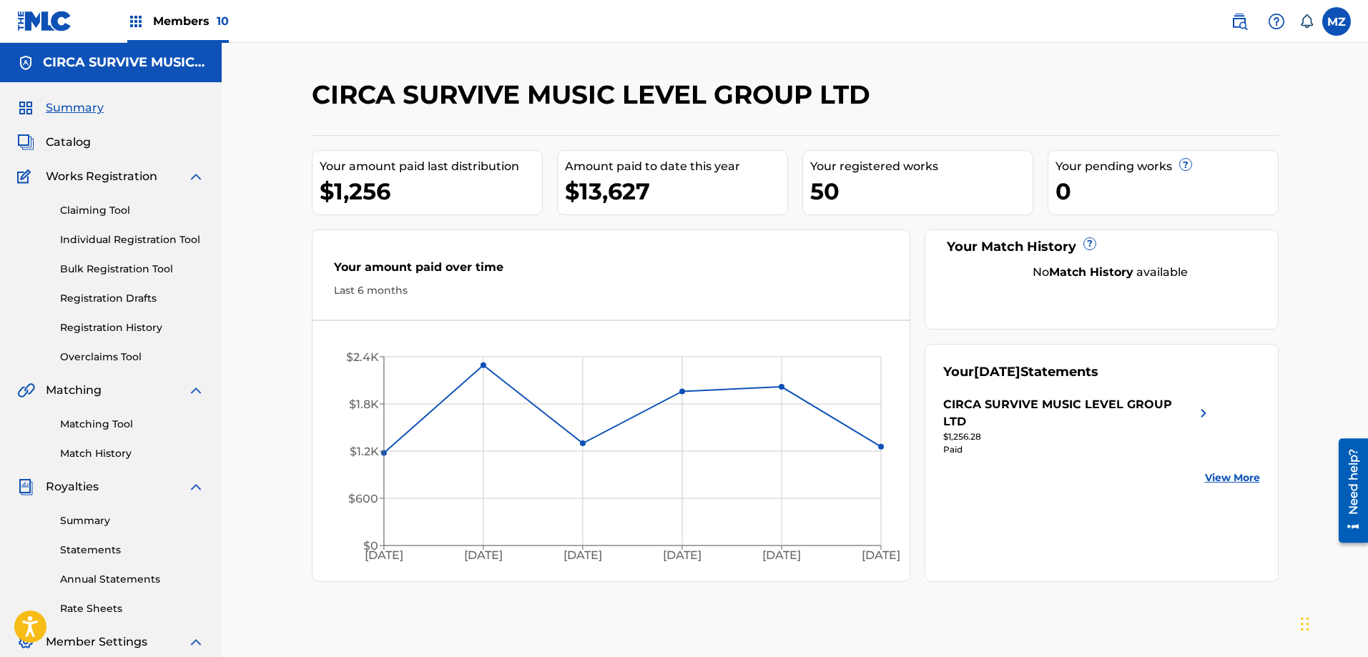
click at [93, 544] on link "Statements" at bounding box center [132, 550] width 144 height 15
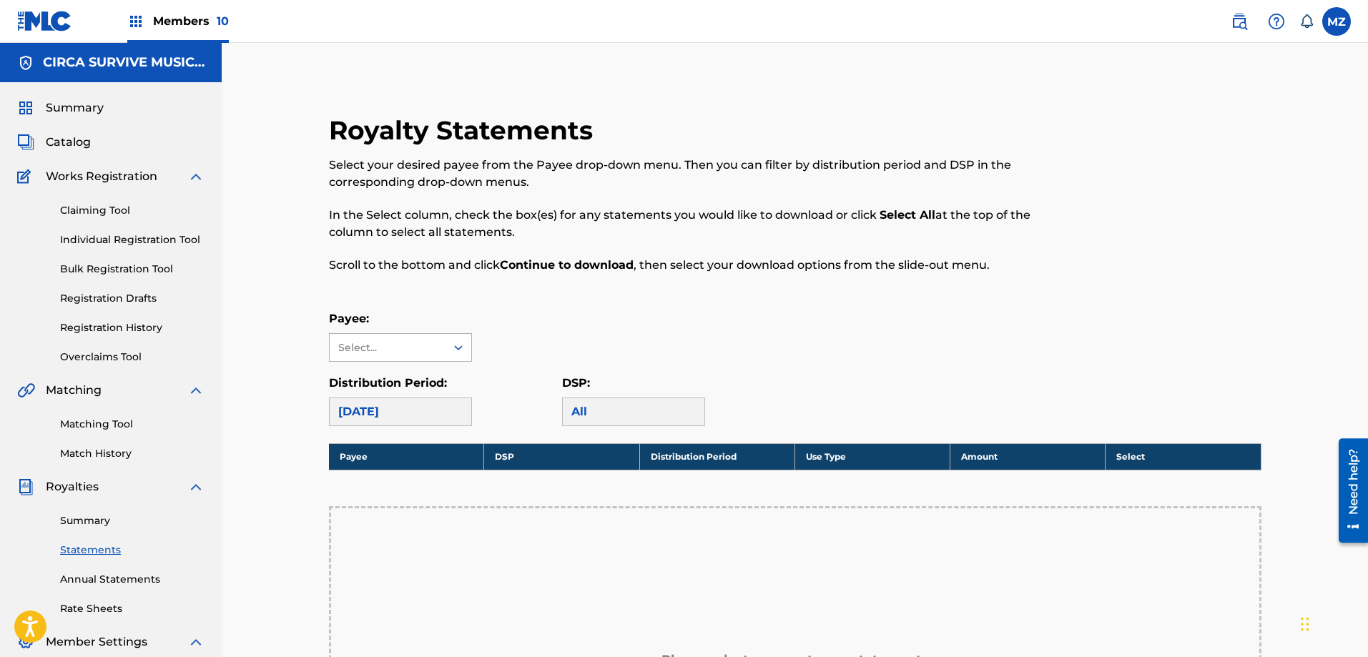
click at [418, 351] on div "Select..." at bounding box center [386, 347] width 97 height 15
click at [399, 399] on div "CIRCA SURVIVE MUSIC LEVEL GROUP LTD" at bounding box center [401, 397] width 142 height 70
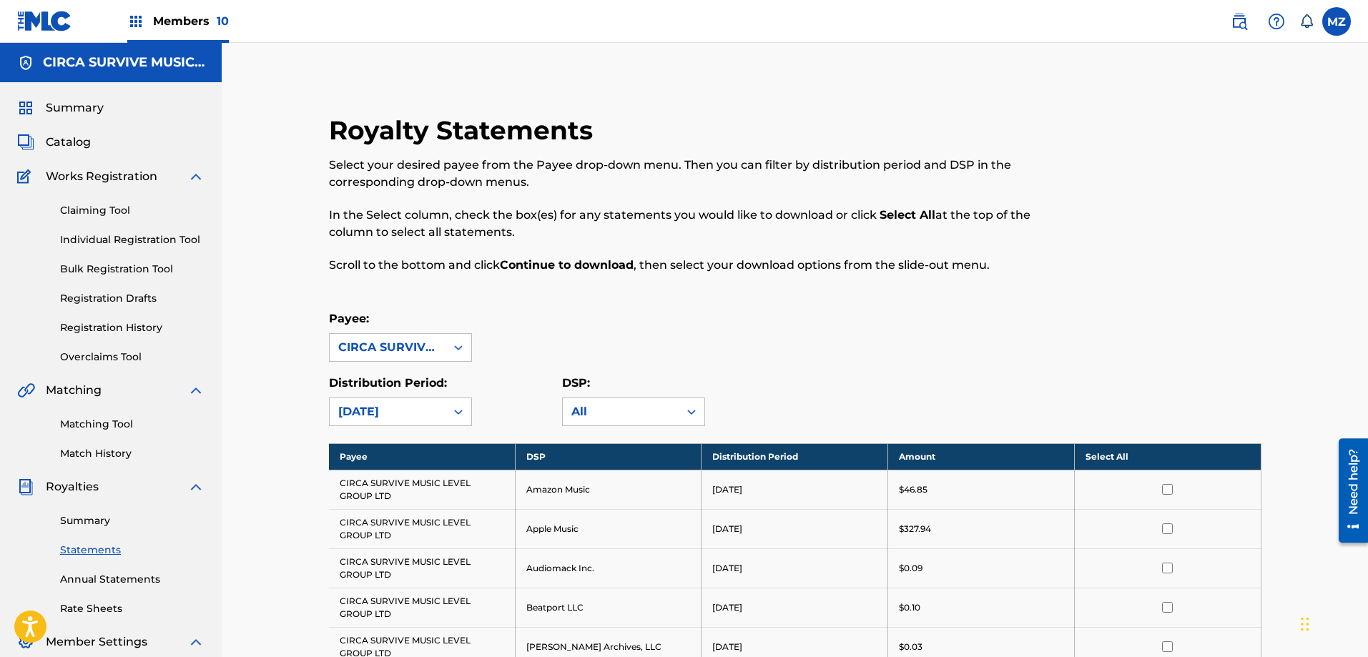
scroll to position [143, 0]
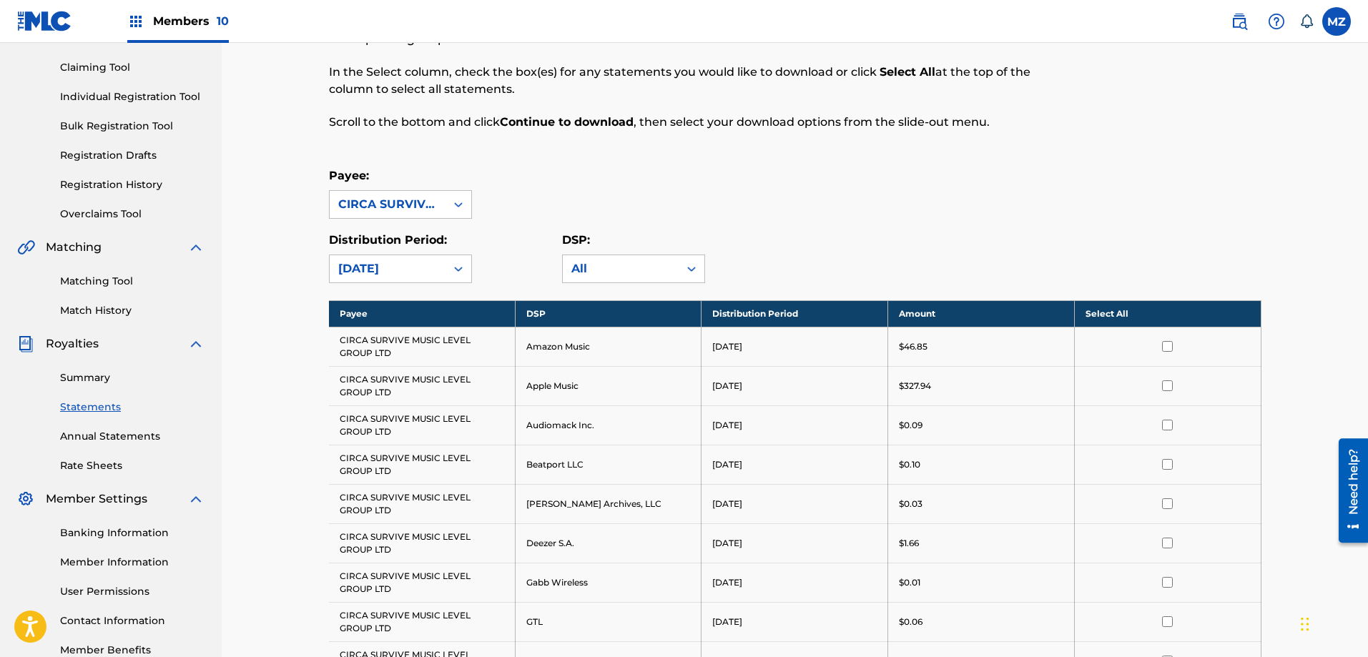
click at [1166, 313] on th "Select All" at bounding box center [1167, 313] width 187 height 26
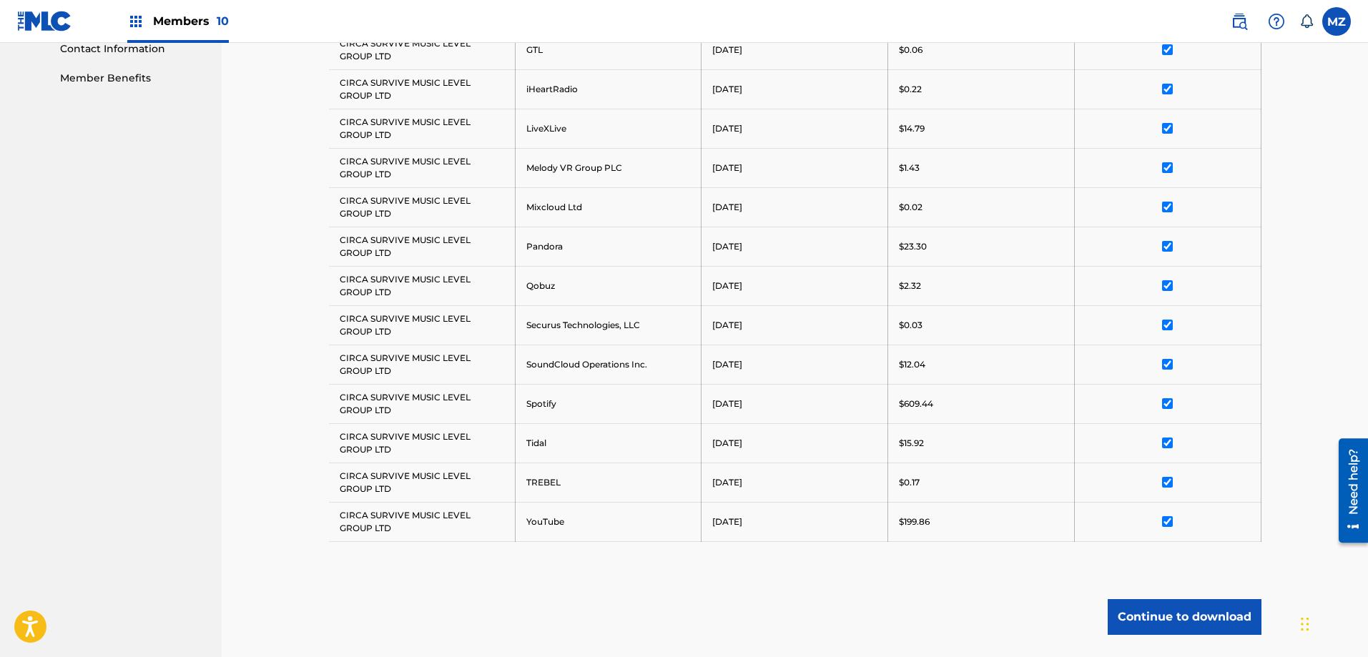
scroll to position [787, 0]
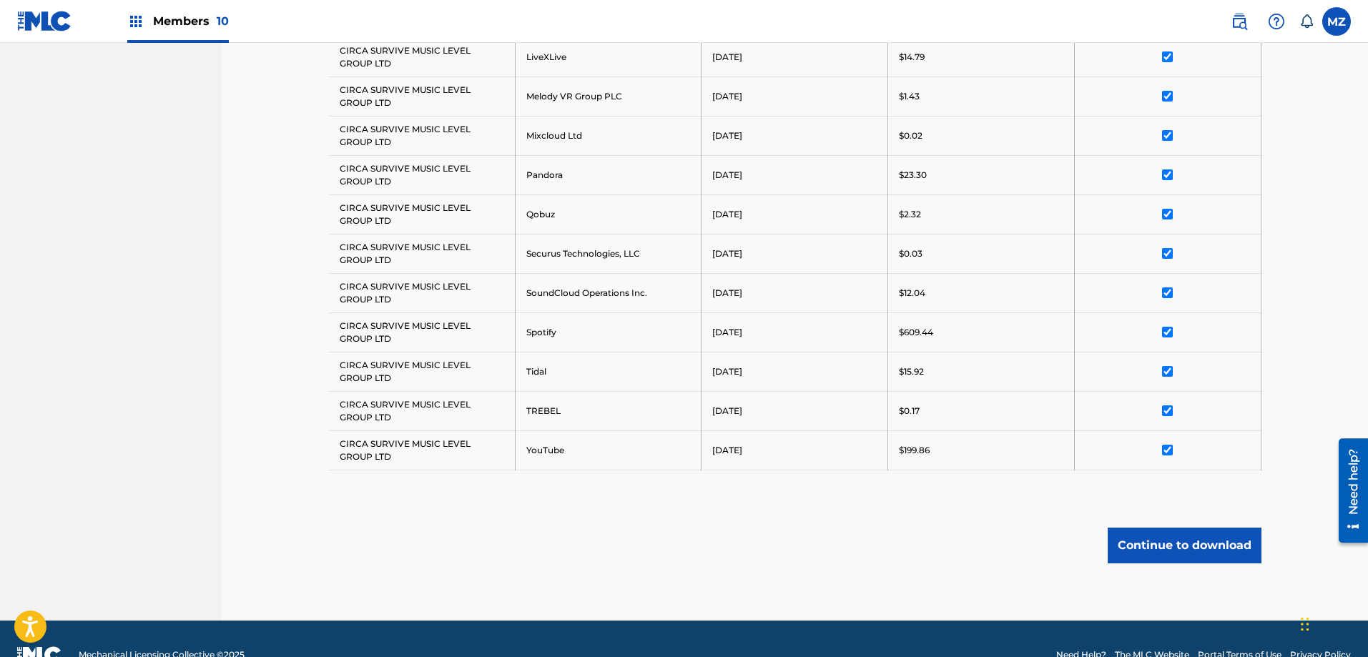
click at [1163, 543] on button "Continue to download" at bounding box center [1185, 546] width 154 height 36
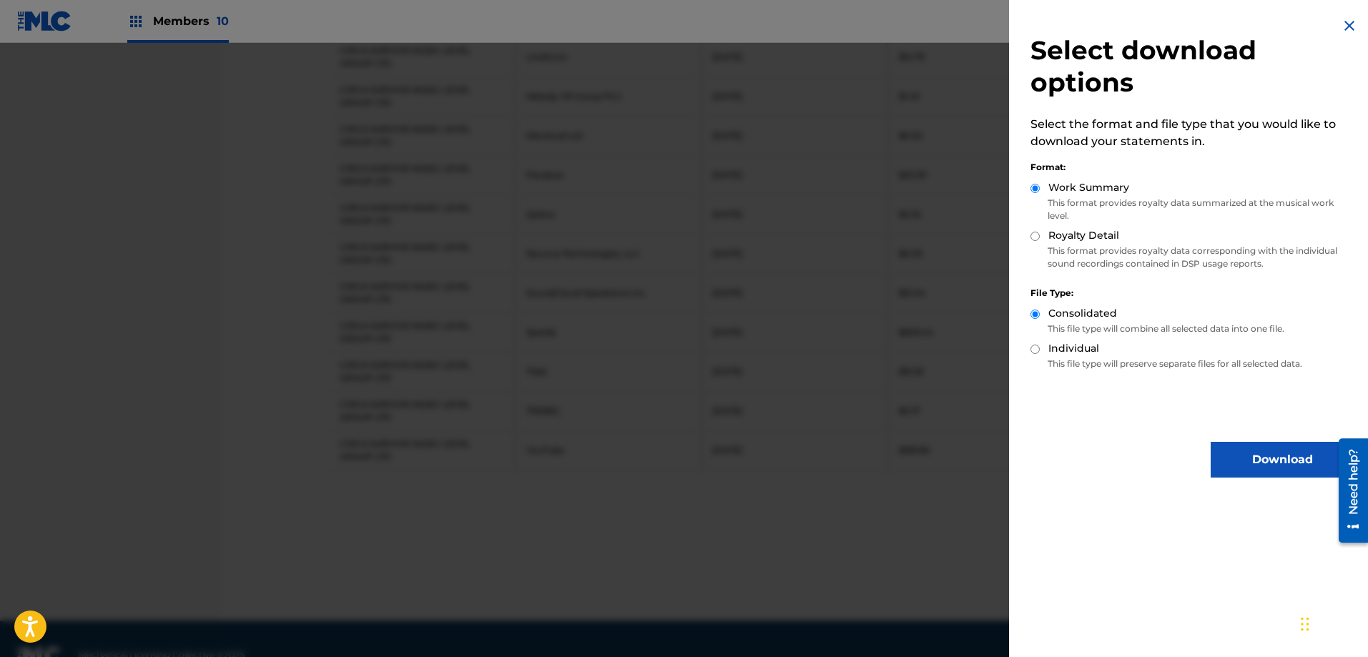
click at [1037, 234] on input "Royalty Detail" at bounding box center [1035, 236] width 9 height 9
radio input "true"
click at [1245, 445] on button "Download" at bounding box center [1282, 460] width 143 height 36
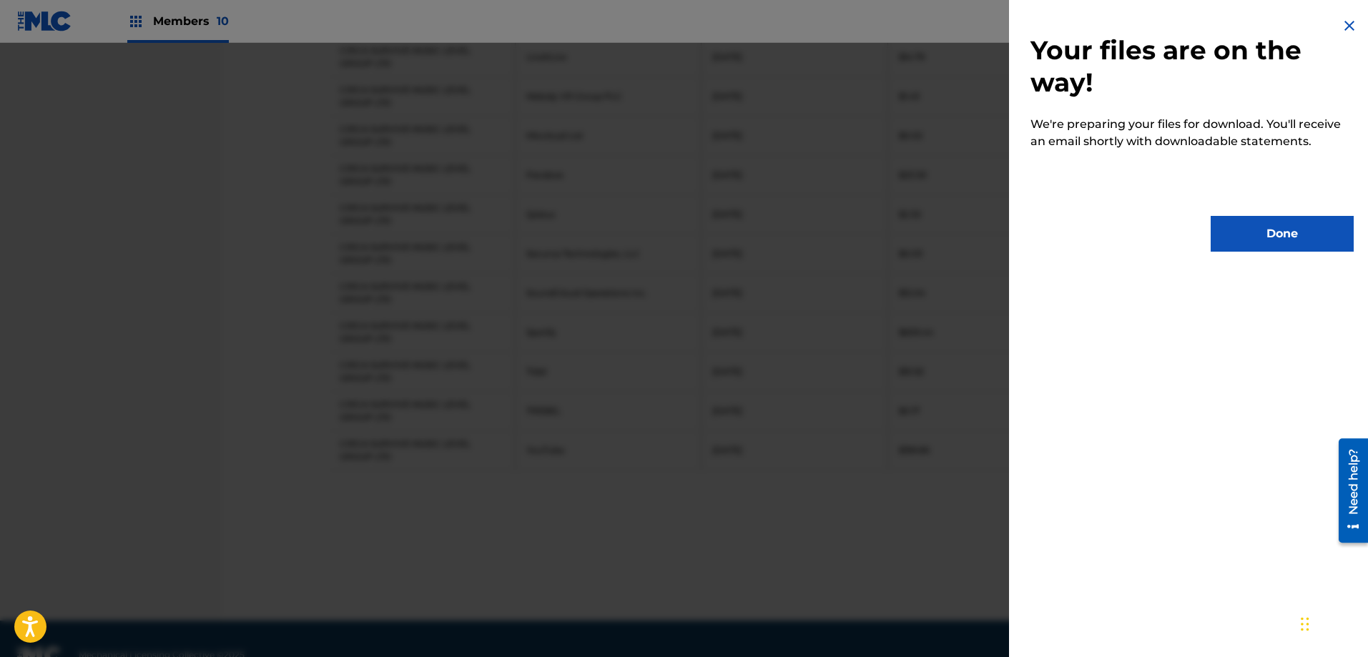
click at [1262, 236] on button "Done" at bounding box center [1282, 234] width 143 height 36
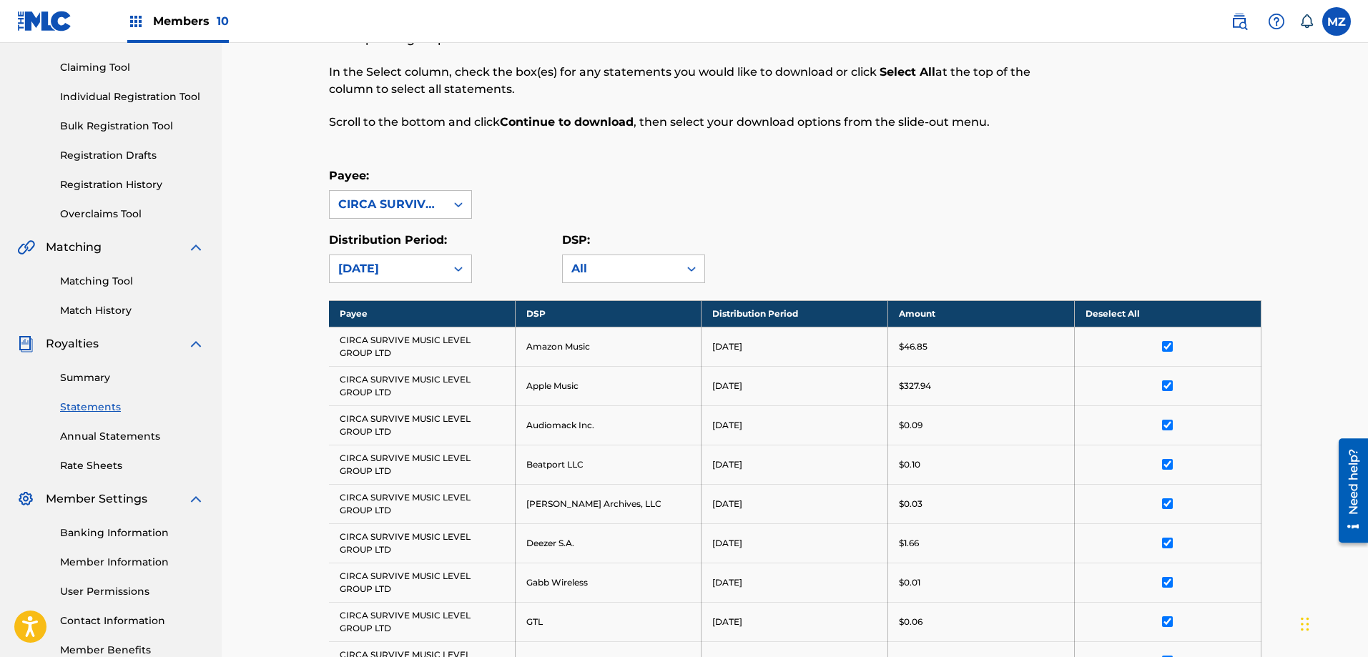
scroll to position [0, 0]
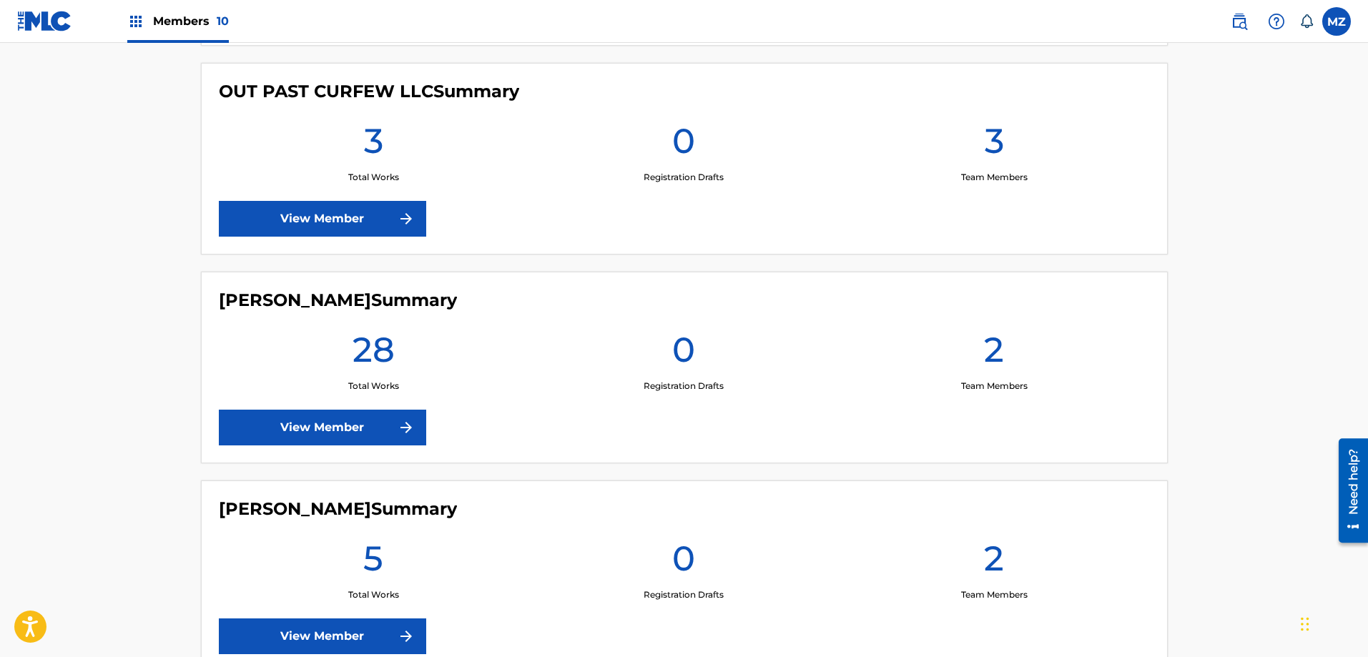
scroll to position [1788, 0]
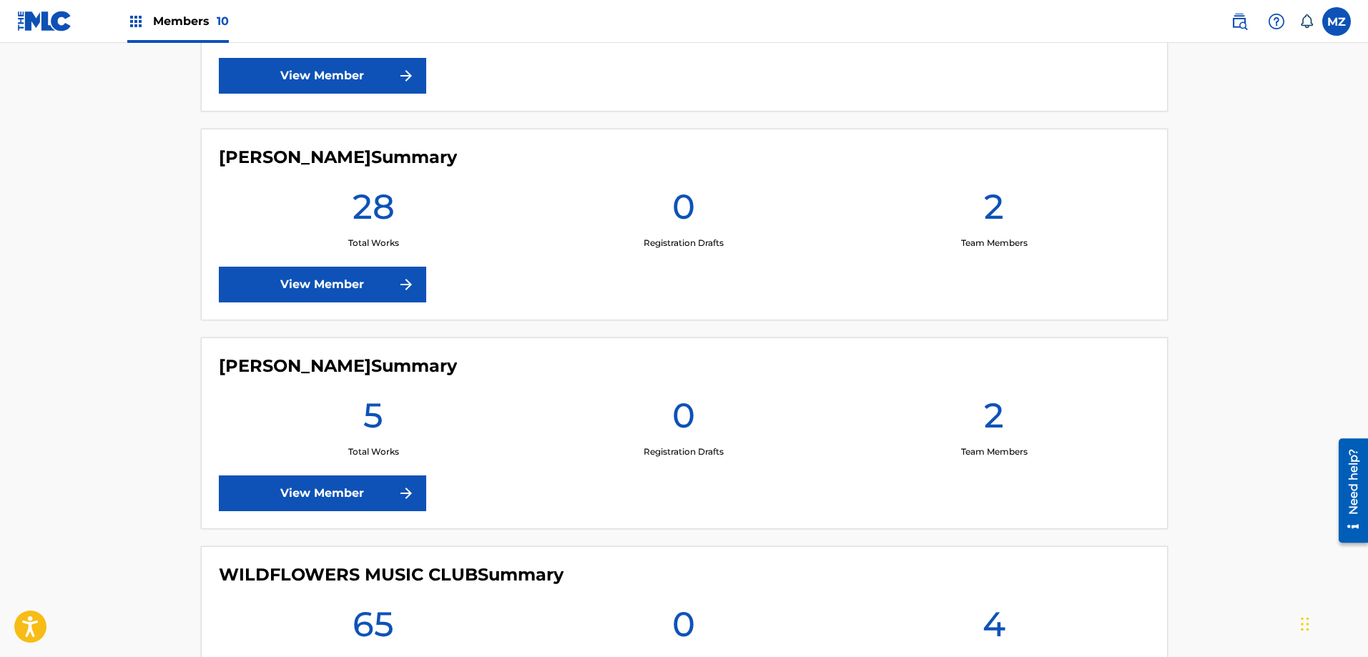
click at [310, 288] on link "View Member" at bounding box center [322, 285] width 207 height 36
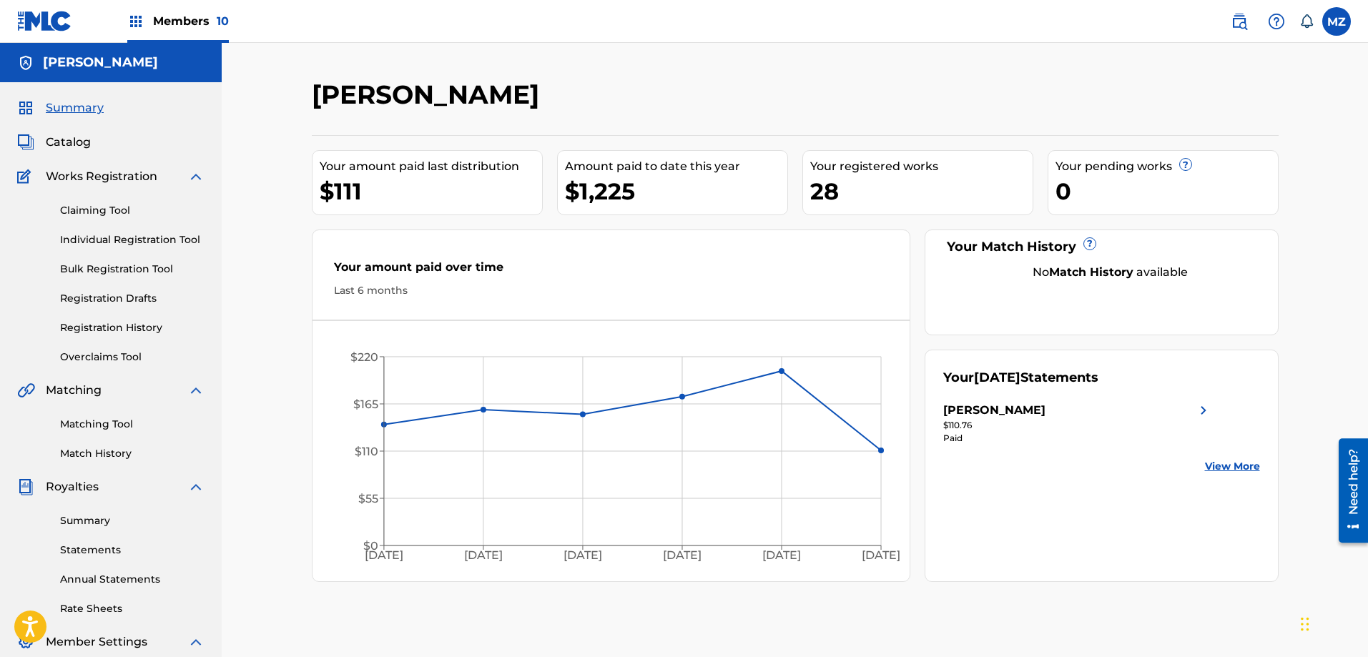
click at [97, 549] on link "Statements" at bounding box center [132, 550] width 144 height 15
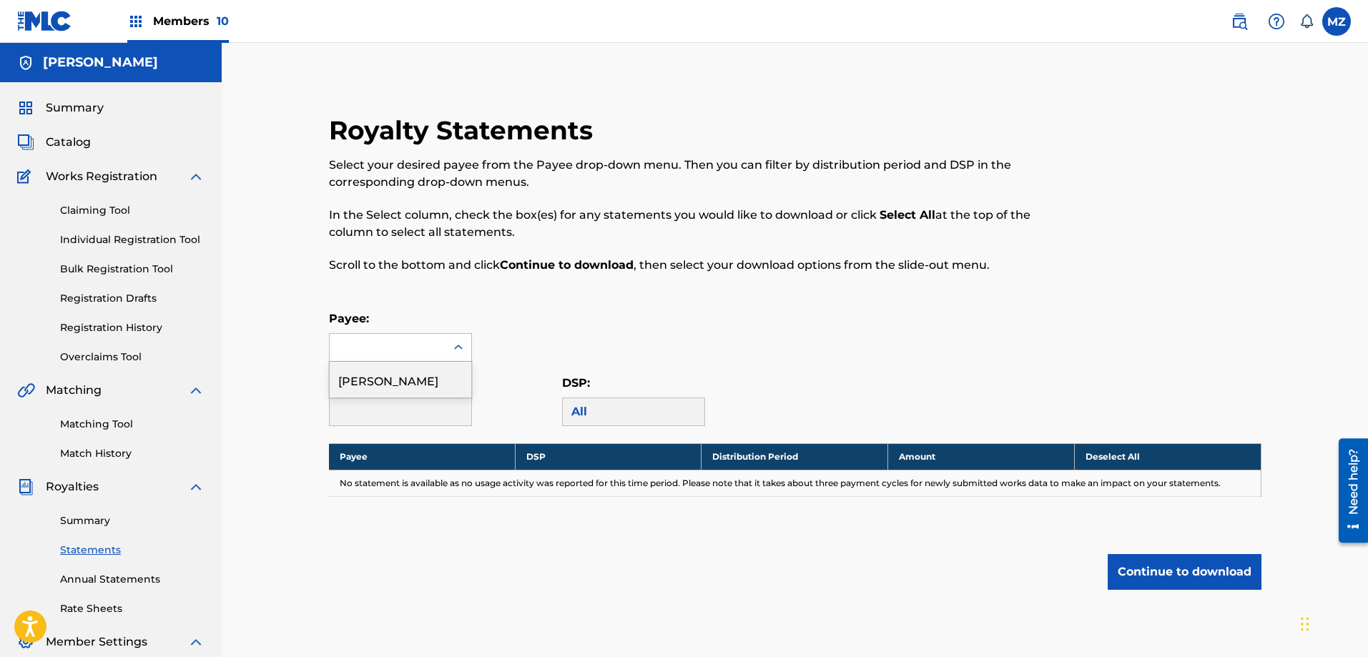
click at [412, 346] on div at bounding box center [388, 347] width 116 height 27
click at [416, 384] on div "Seth Blake" at bounding box center [401, 380] width 142 height 36
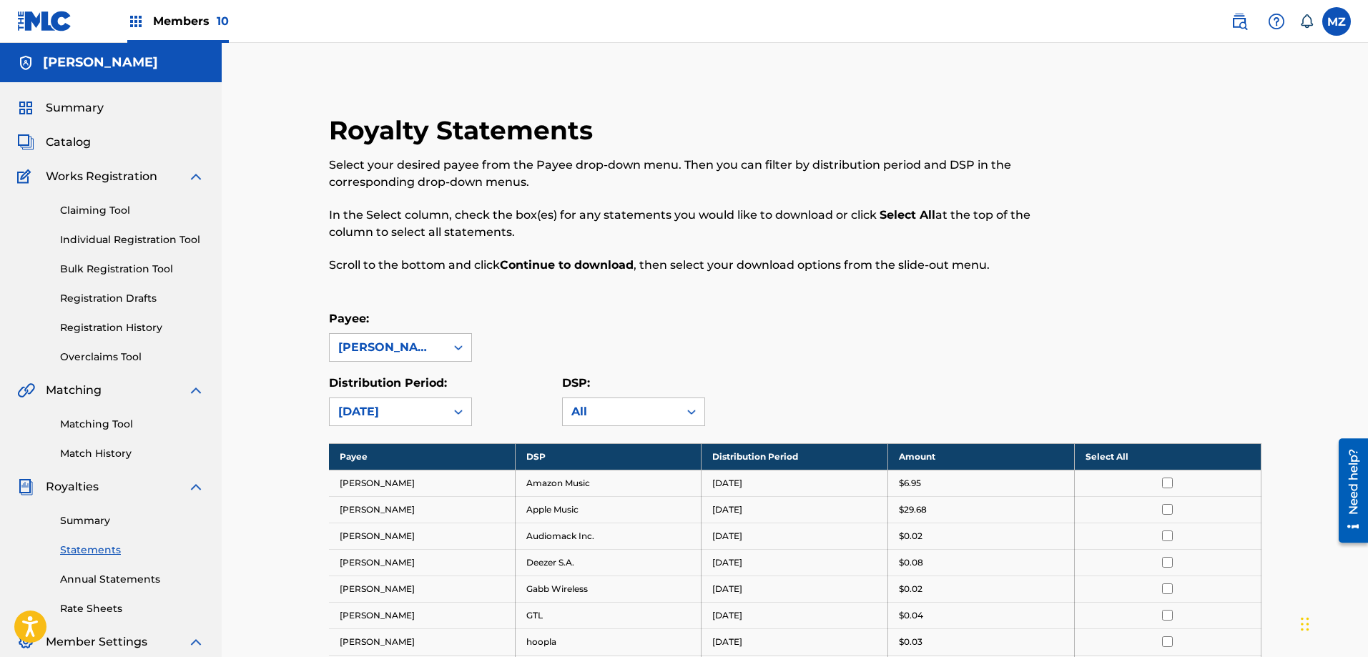
click at [1127, 452] on th "Select All" at bounding box center [1167, 456] width 187 height 26
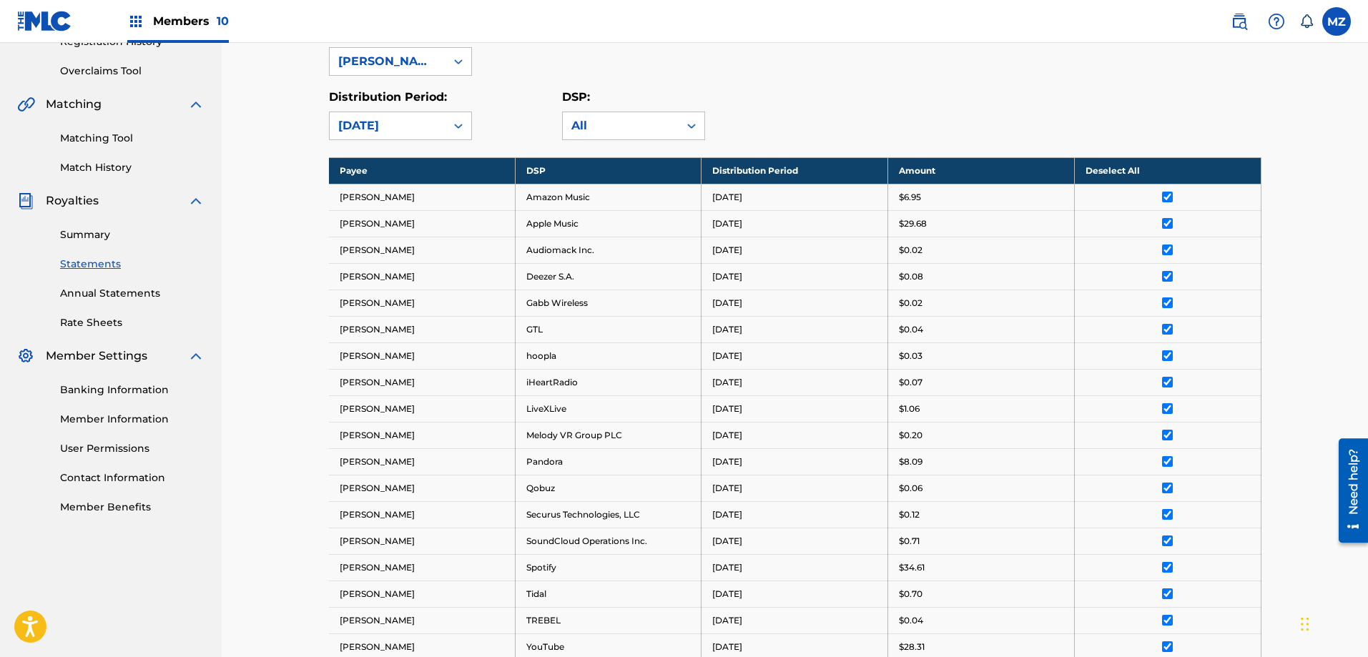
scroll to position [509, 0]
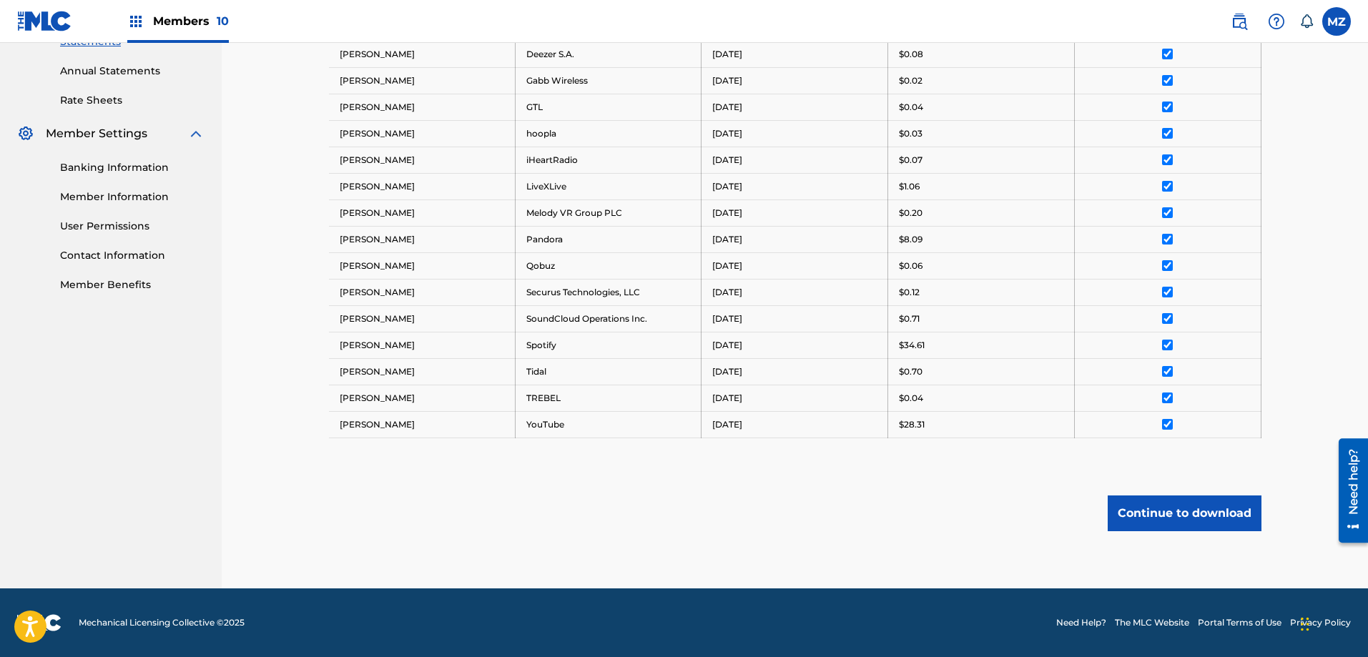
click at [1187, 511] on button "Continue to download" at bounding box center [1185, 514] width 154 height 36
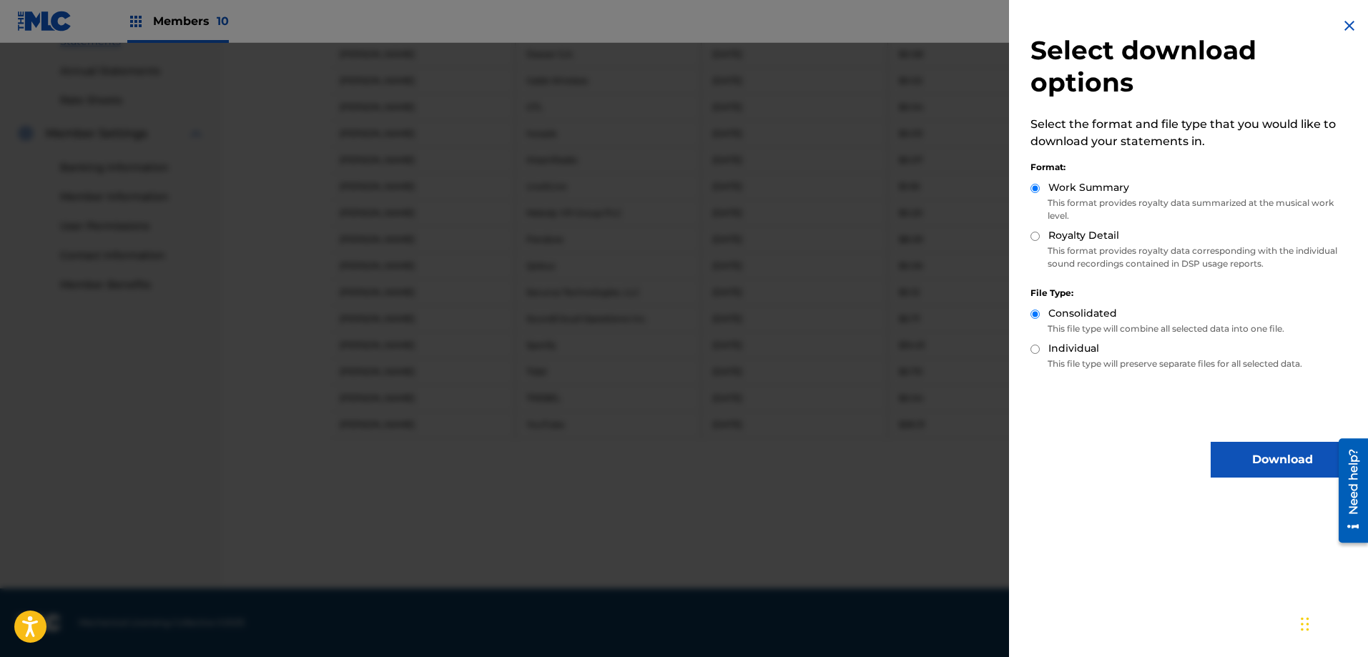
click at [1034, 236] on input "Royalty Detail" at bounding box center [1035, 236] width 9 height 9
radio input "true"
click at [1250, 448] on button "Download" at bounding box center [1282, 460] width 143 height 36
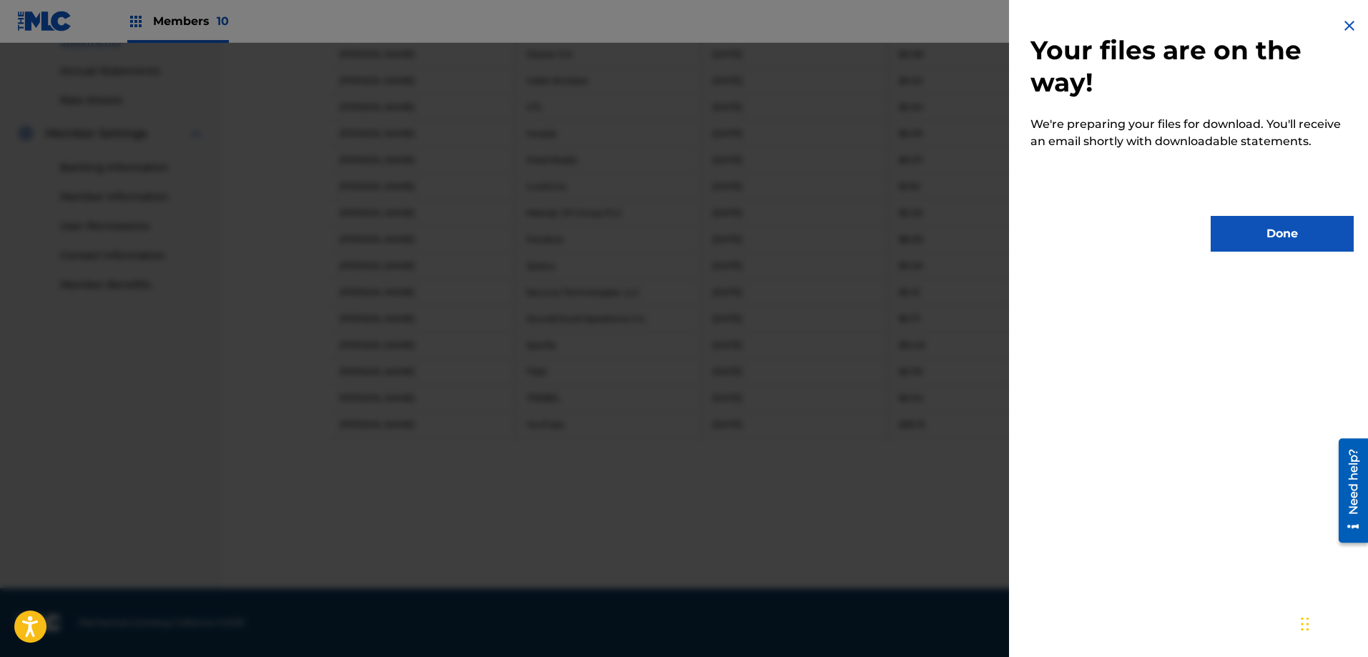
click at [1235, 222] on button "Done" at bounding box center [1282, 234] width 143 height 36
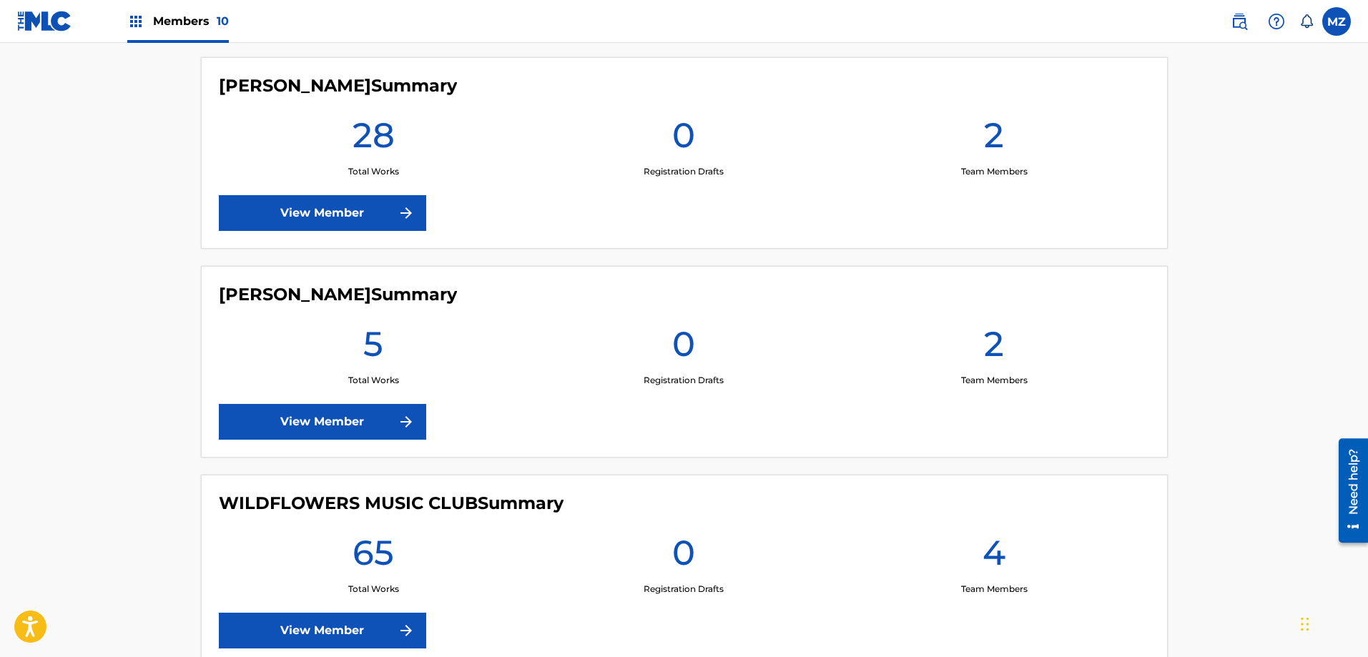
scroll to position [1955, 0]
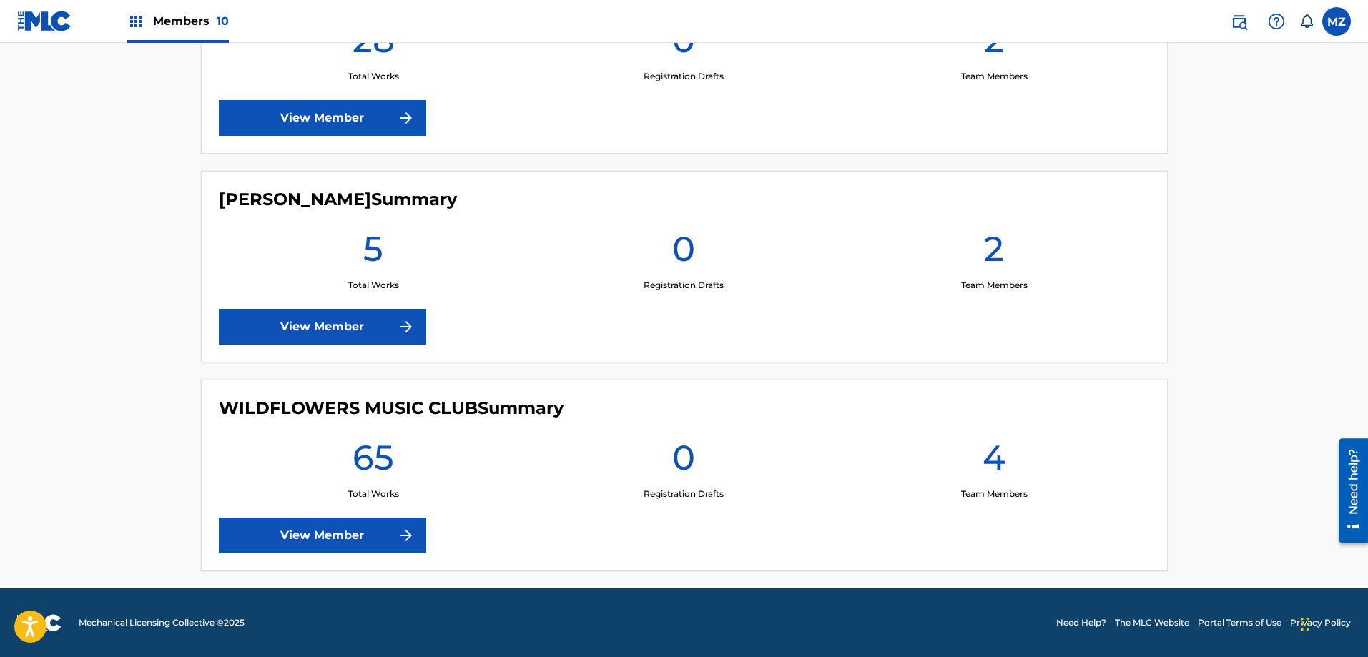
click at [291, 325] on link "View Member" at bounding box center [322, 327] width 207 height 36
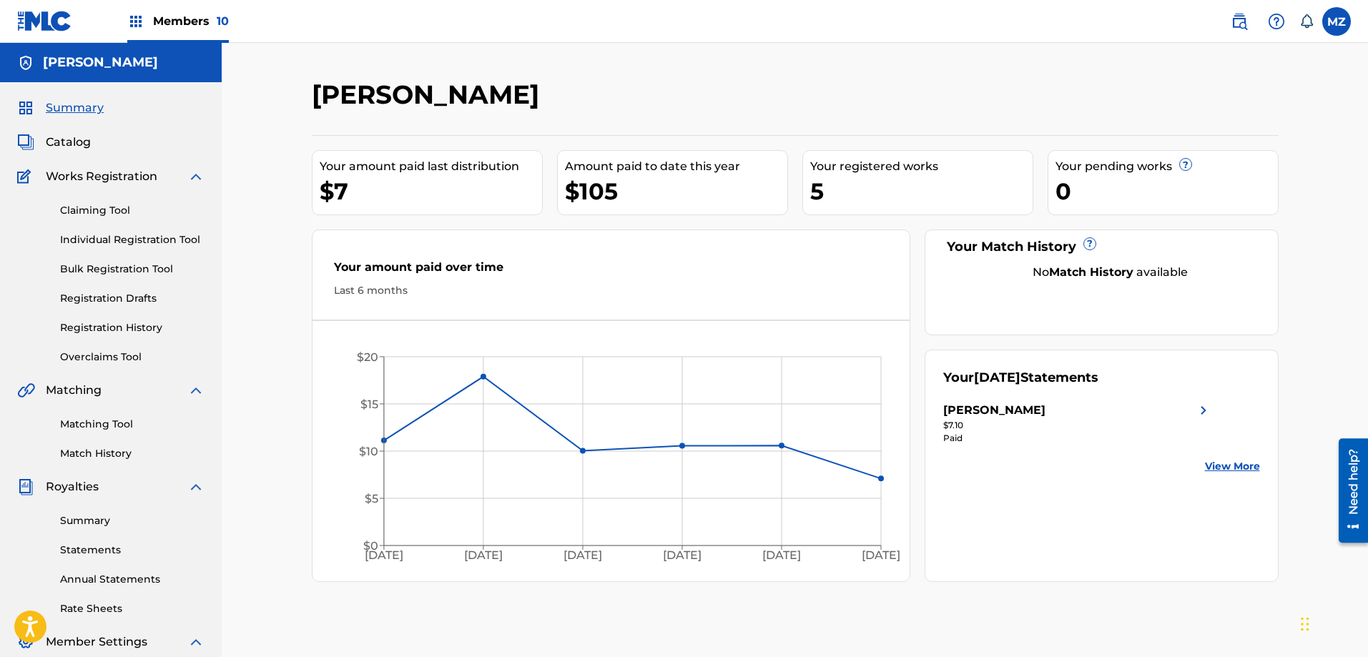
click at [97, 549] on link "Statements" at bounding box center [132, 550] width 144 height 15
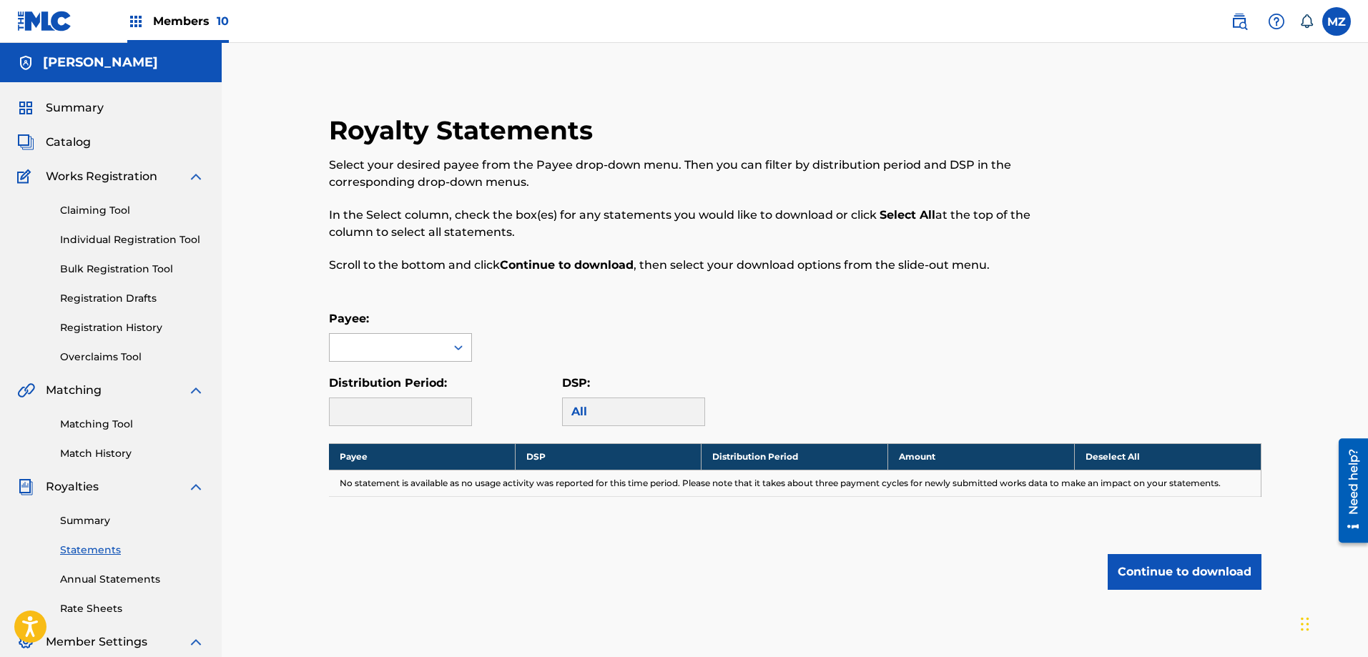
click at [393, 343] on div at bounding box center [388, 347] width 116 height 27
click at [398, 378] on div "Stephen Kluesener" at bounding box center [401, 380] width 142 height 36
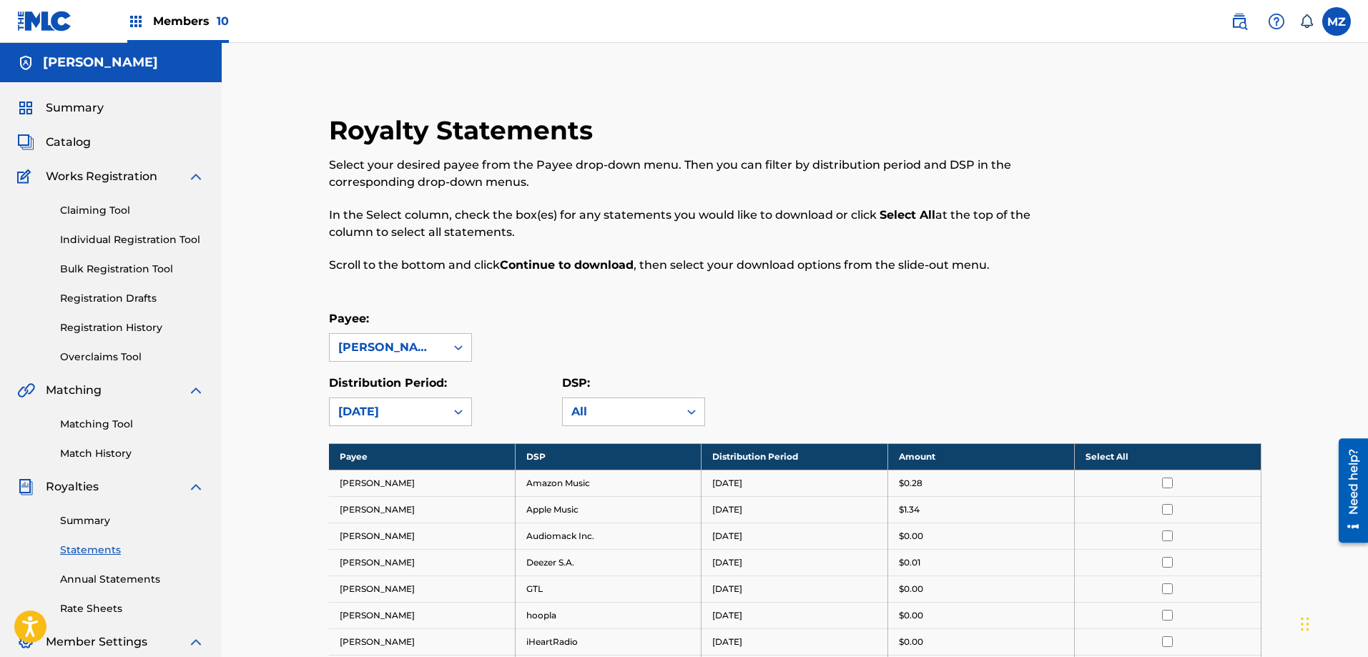
click at [1158, 456] on th "Select All" at bounding box center [1167, 456] width 187 height 26
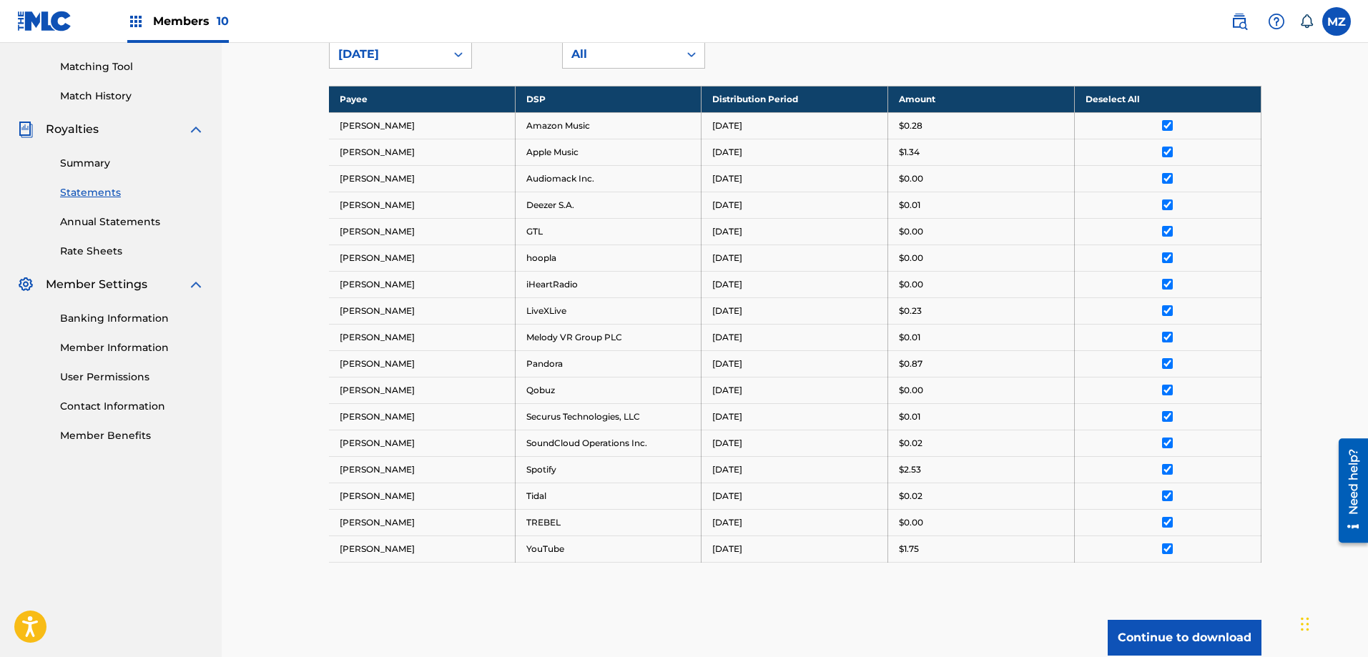
scroll to position [482, 0]
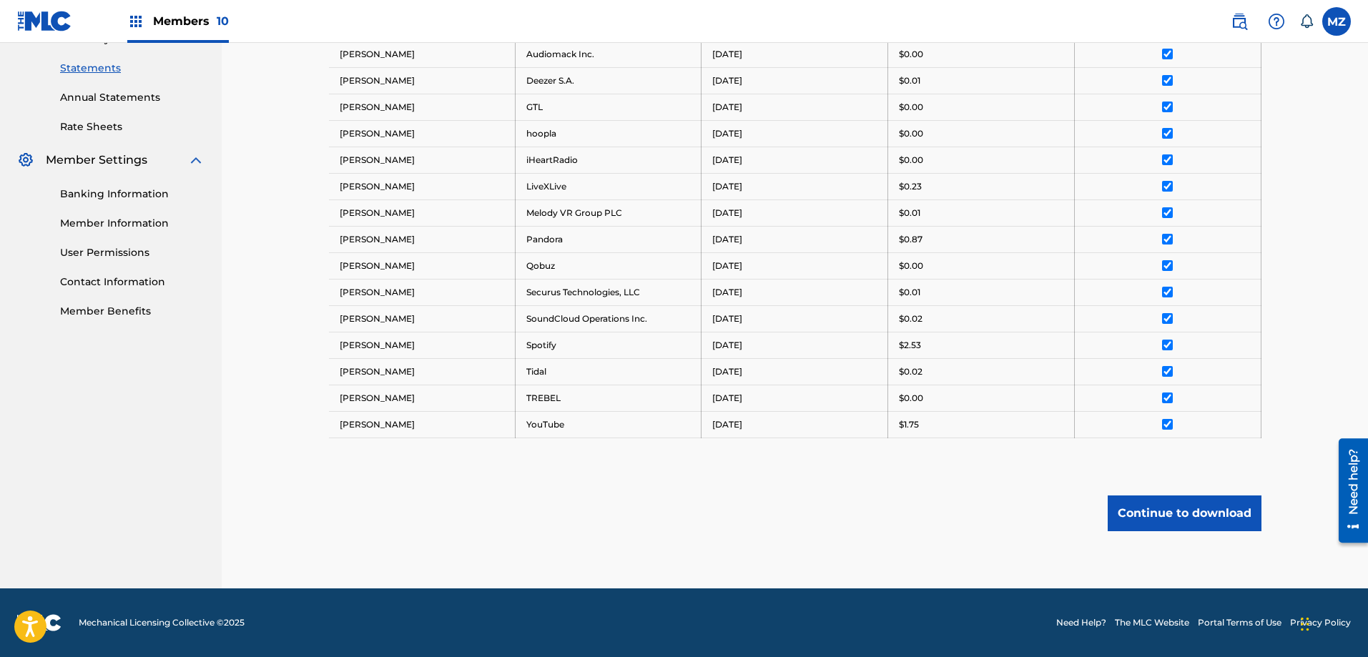
click at [1153, 518] on button "Continue to download" at bounding box center [1185, 514] width 154 height 36
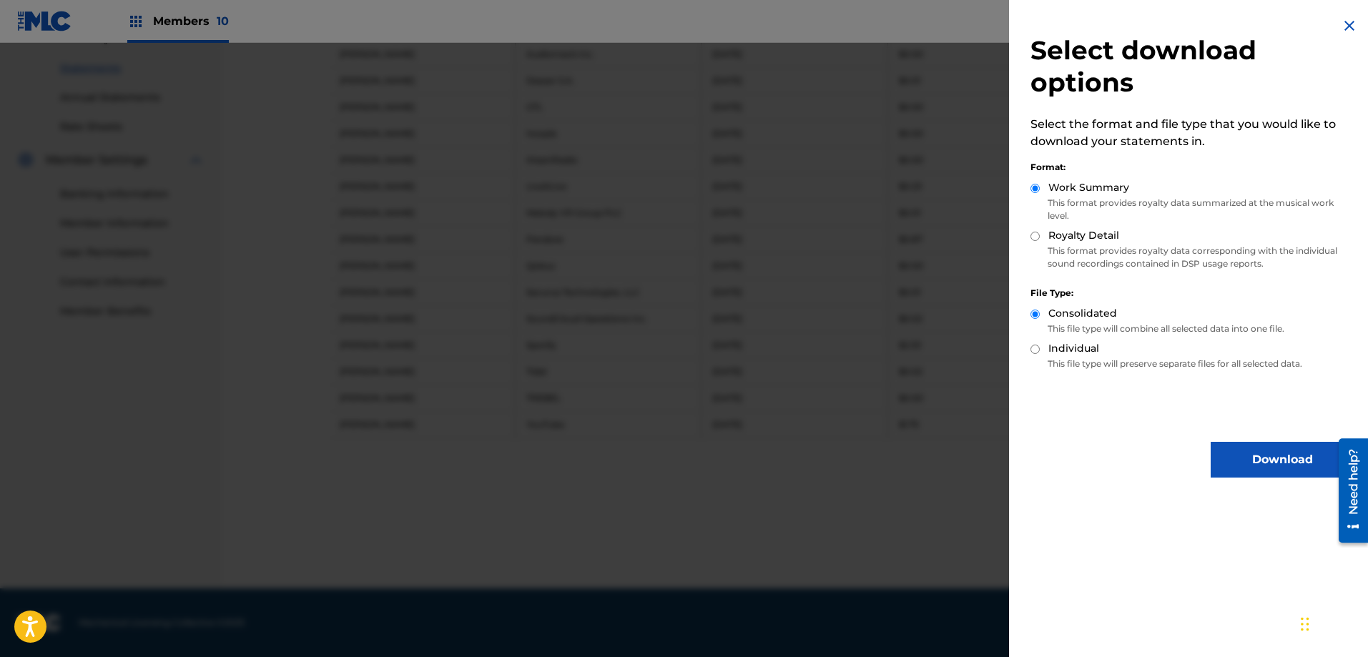
click at [1036, 233] on input "Royalty Detail" at bounding box center [1035, 236] width 9 height 9
radio input "true"
click at [1221, 448] on button "Download" at bounding box center [1282, 460] width 143 height 36
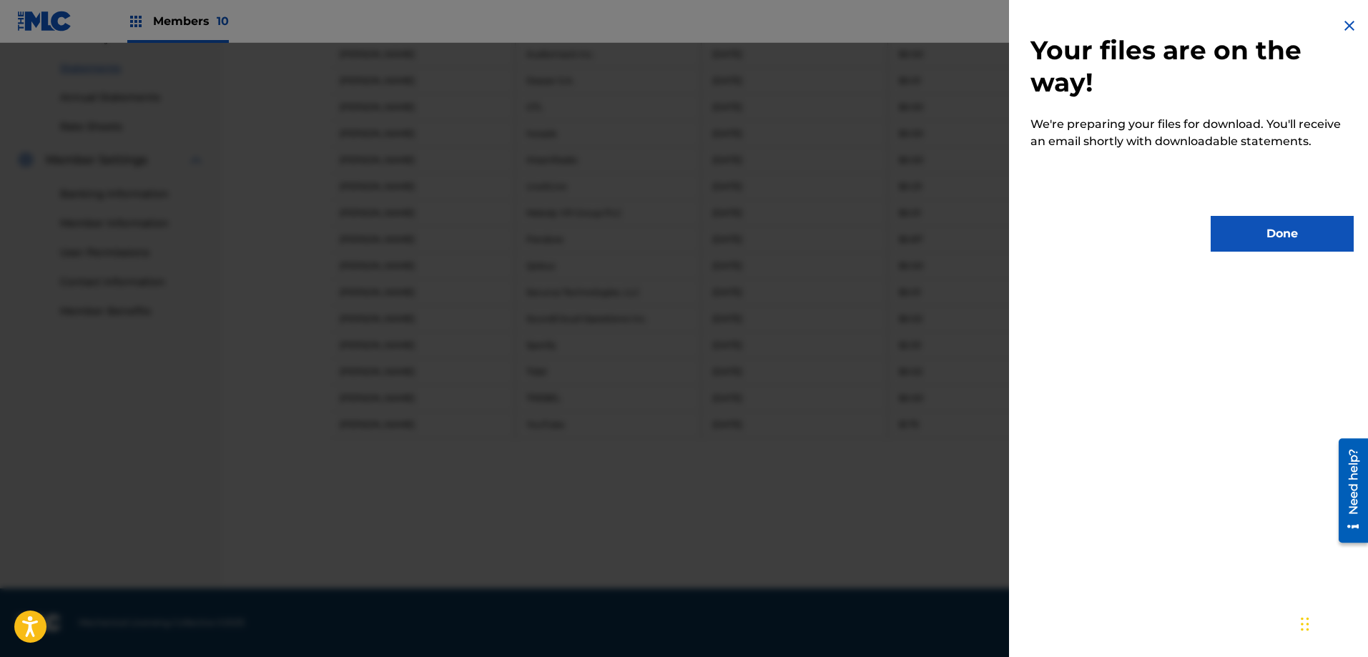
click at [1246, 232] on button "Done" at bounding box center [1282, 234] width 143 height 36
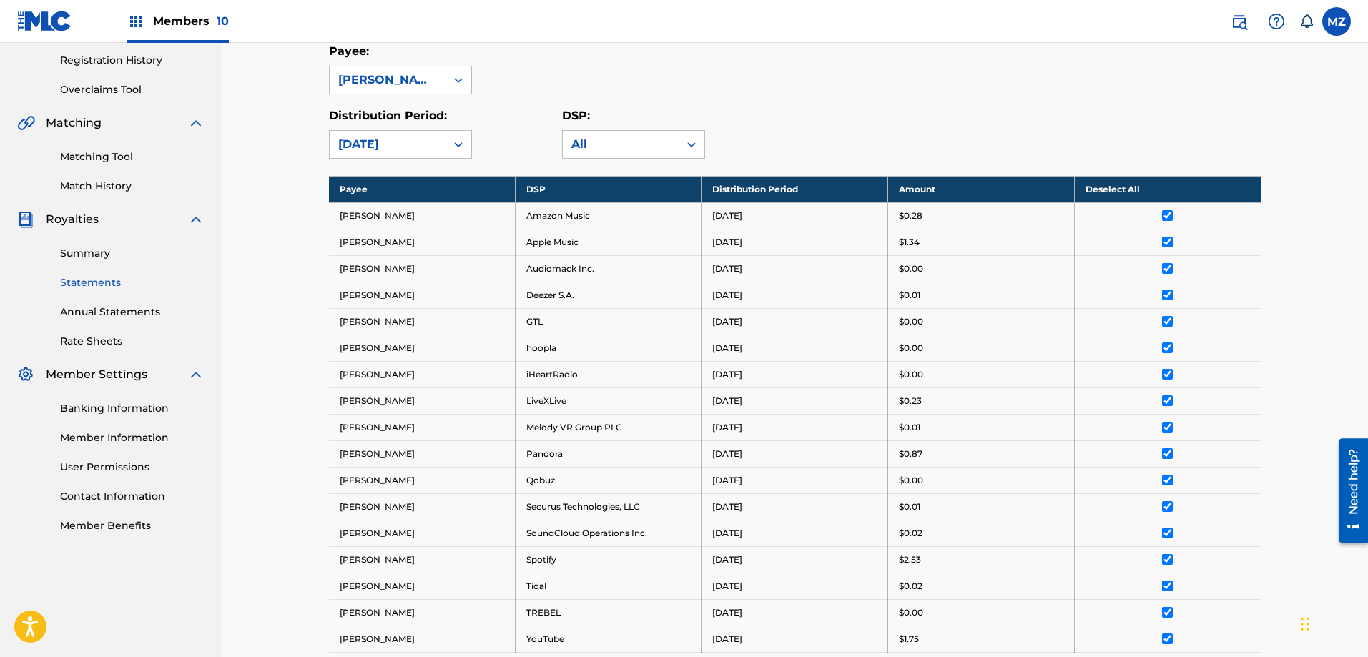
scroll to position [0, 0]
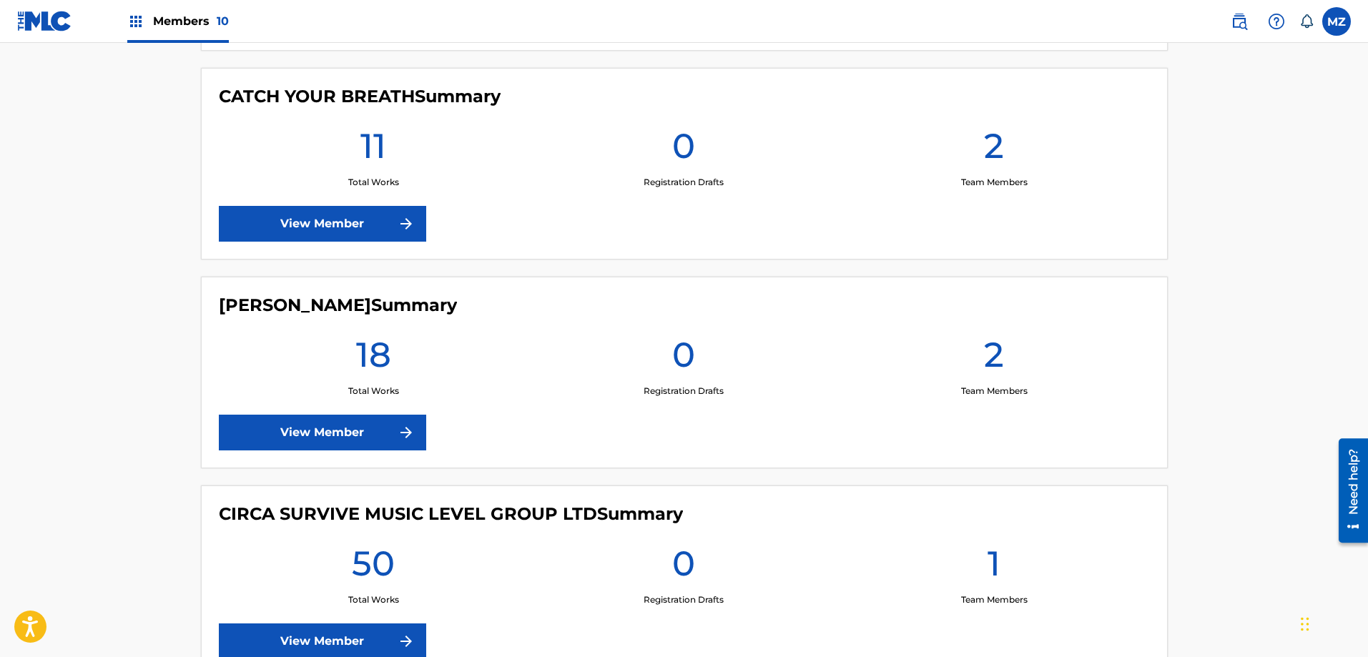
scroll to position [310, 0]
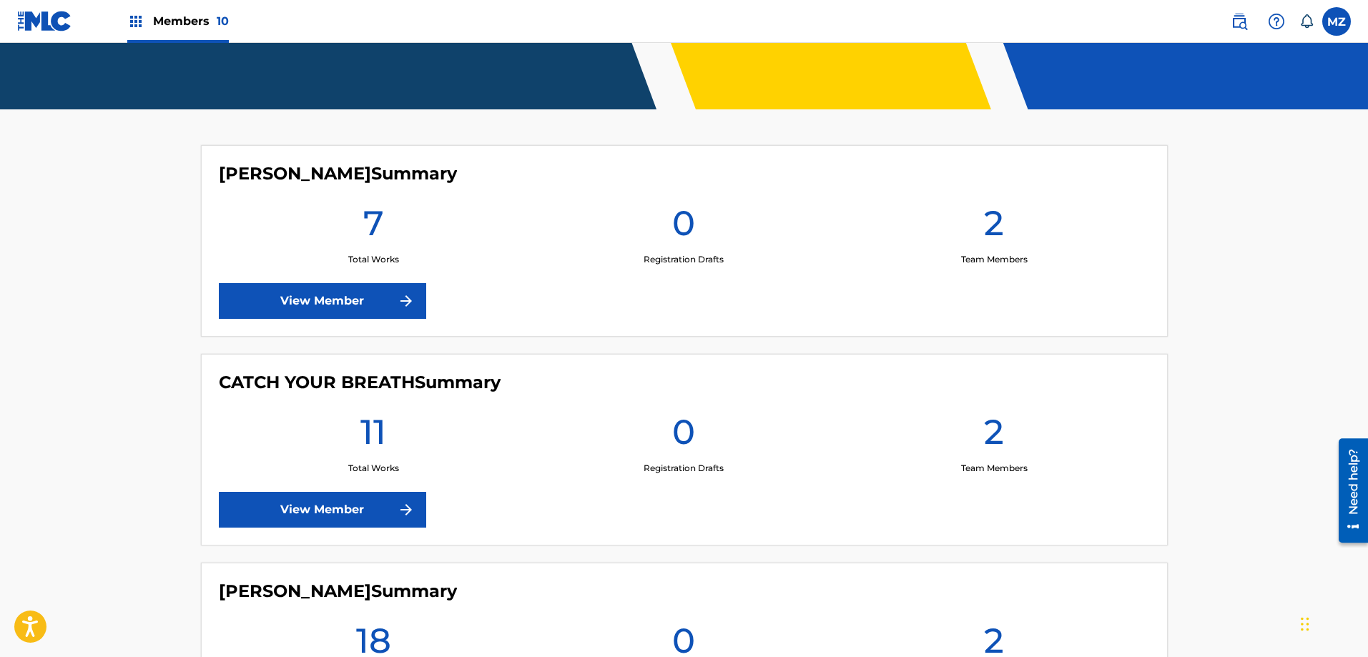
click at [311, 298] on link "View Member" at bounding box center [322, 301] width 207 height 36
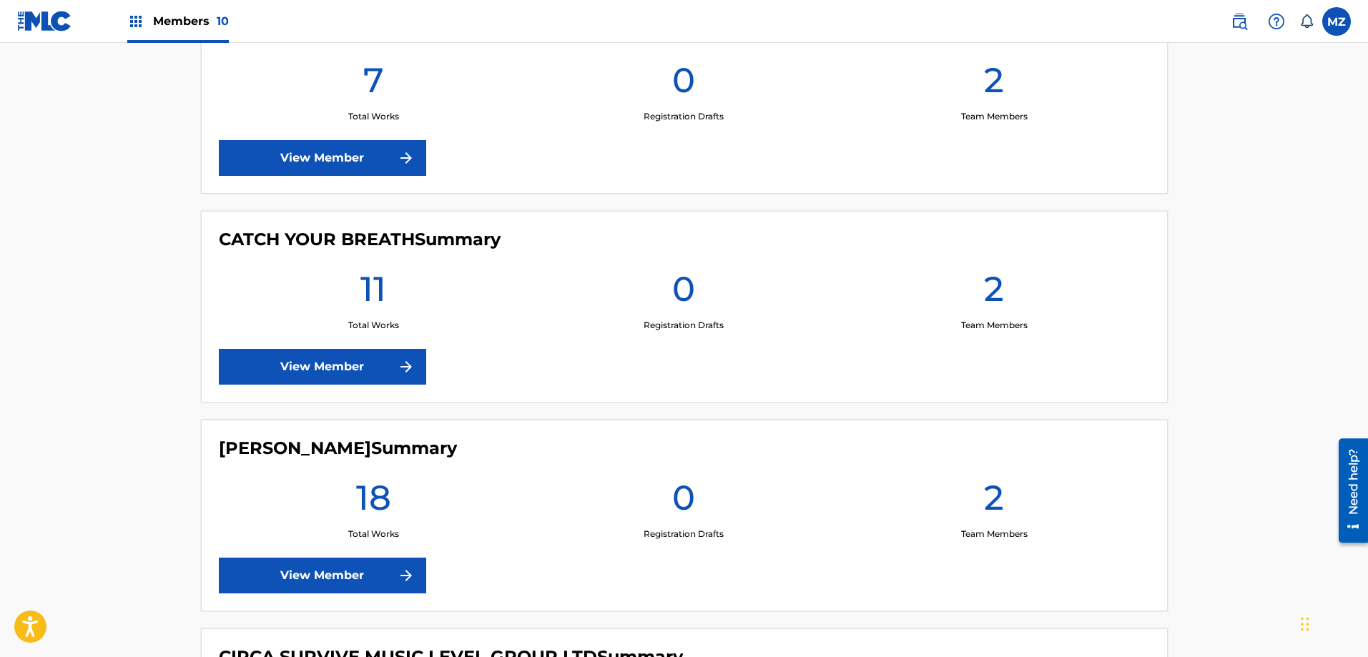
scroll to position [524, 0]
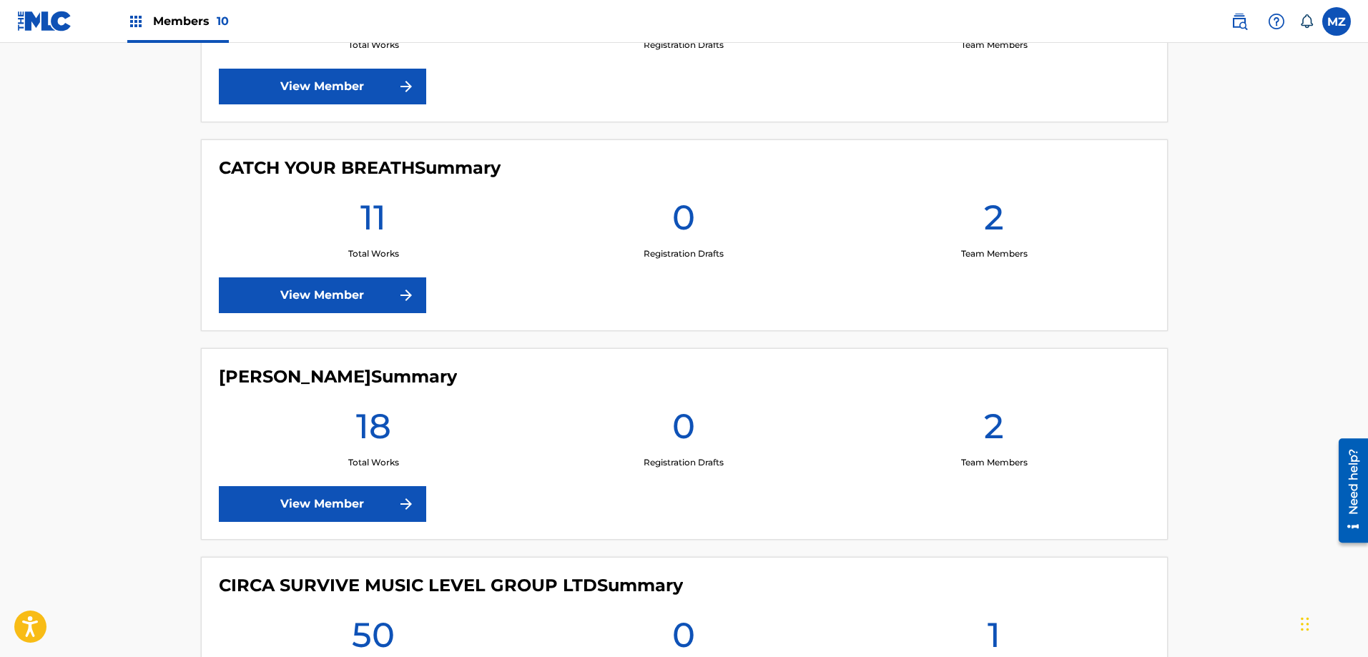
click at [323, 501] on link "View Member" at bounding box center [322, 504] width 207 height 36
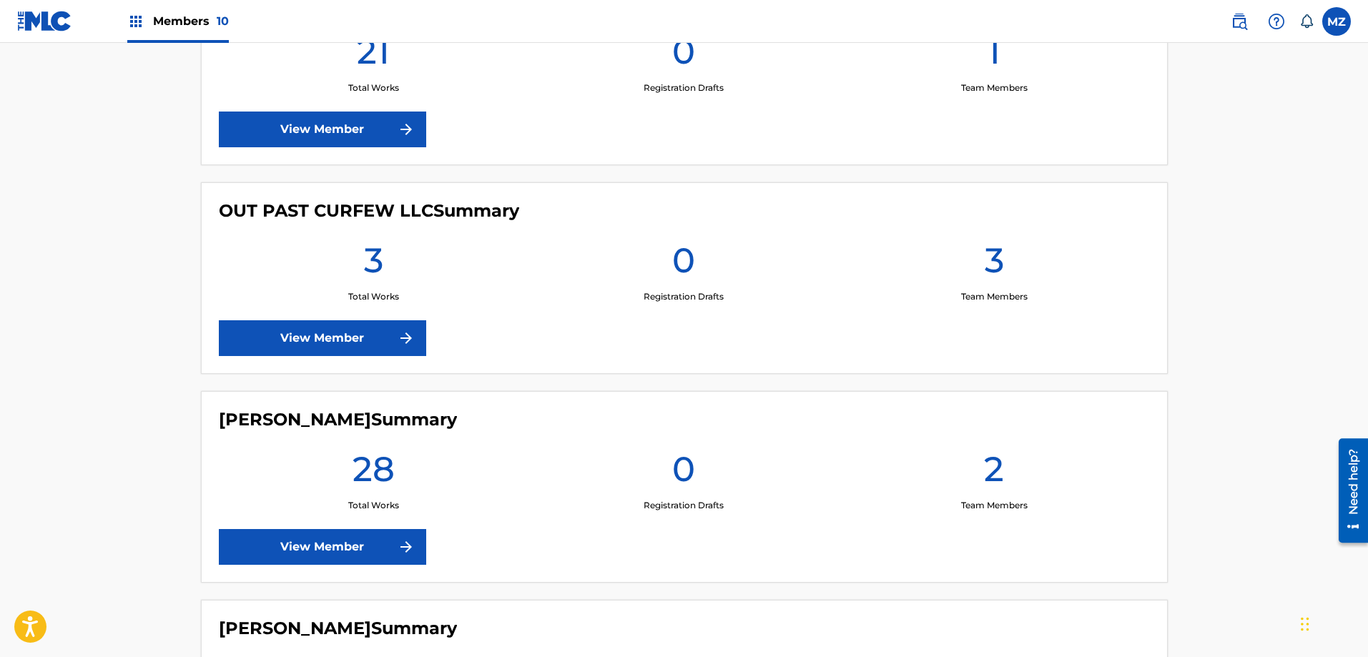
scroll to position [1597, 0]
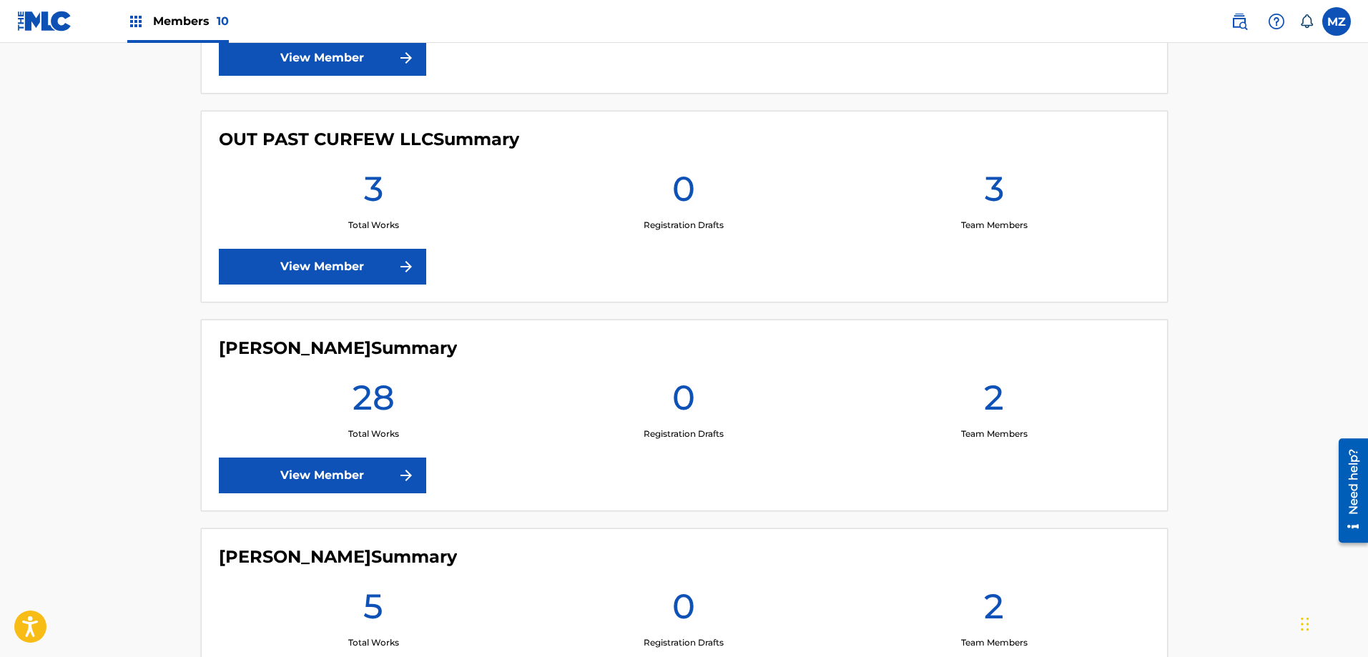
click at [265, 484] on link "View Member" at bounding box center [322, 476] width 207 height 36
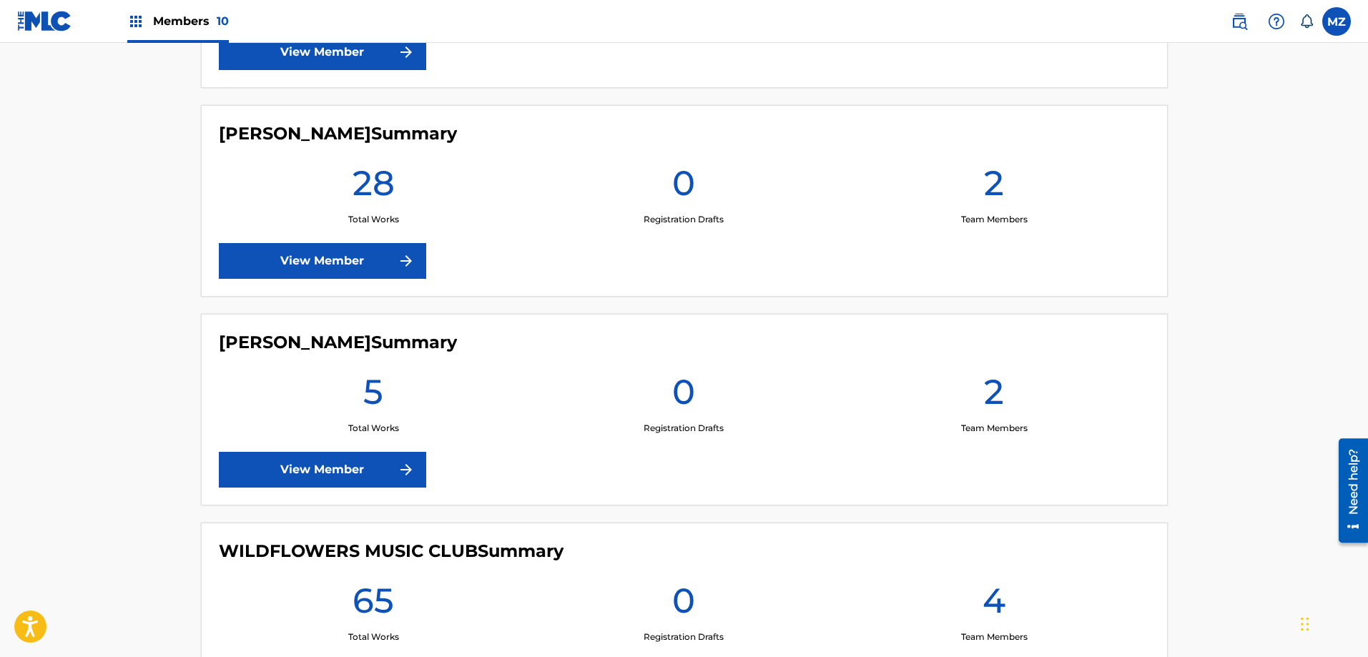
click at [278, 470] on link "View Member" at bounding box center [322, 470] width 207 height 36
